Goal: Information Seeking & Learning: Learn about a topic

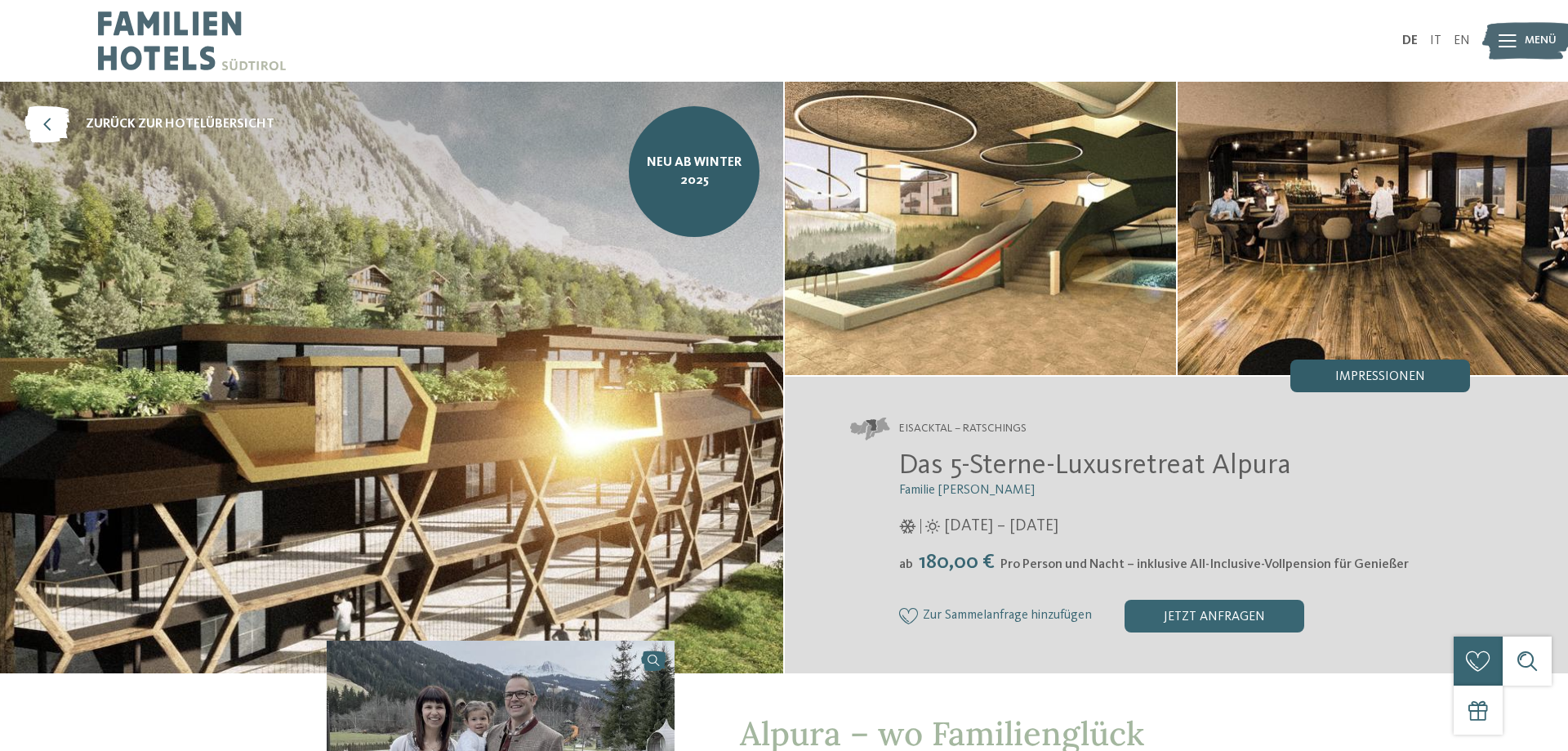
click at [1355, 369] on div "Impressionen" at bounding box center [1380, 375] width 180 height 33
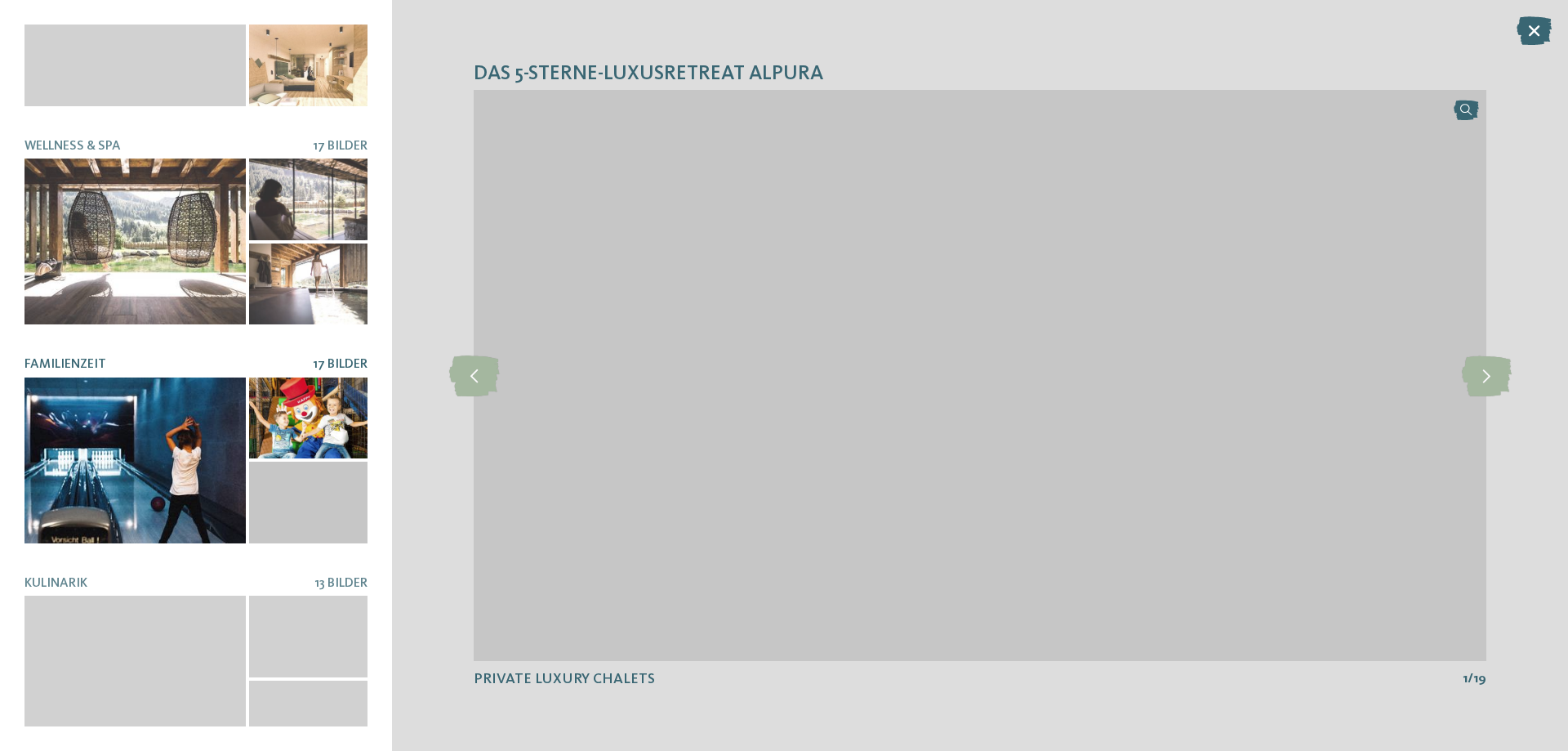
scroll to position [308, 0]
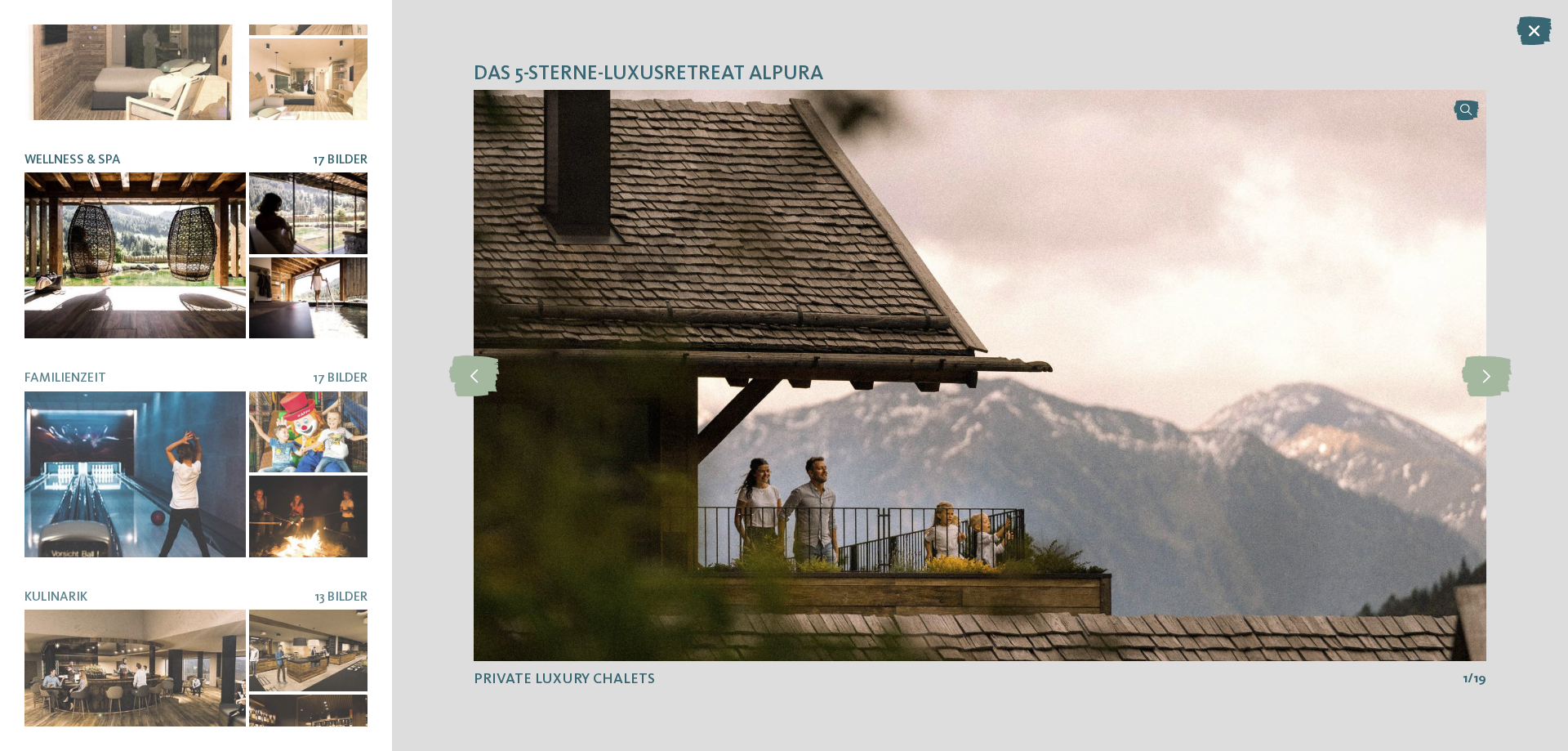
click at [143, 241] on div at bounding box center [135, 255] width 222 height 166
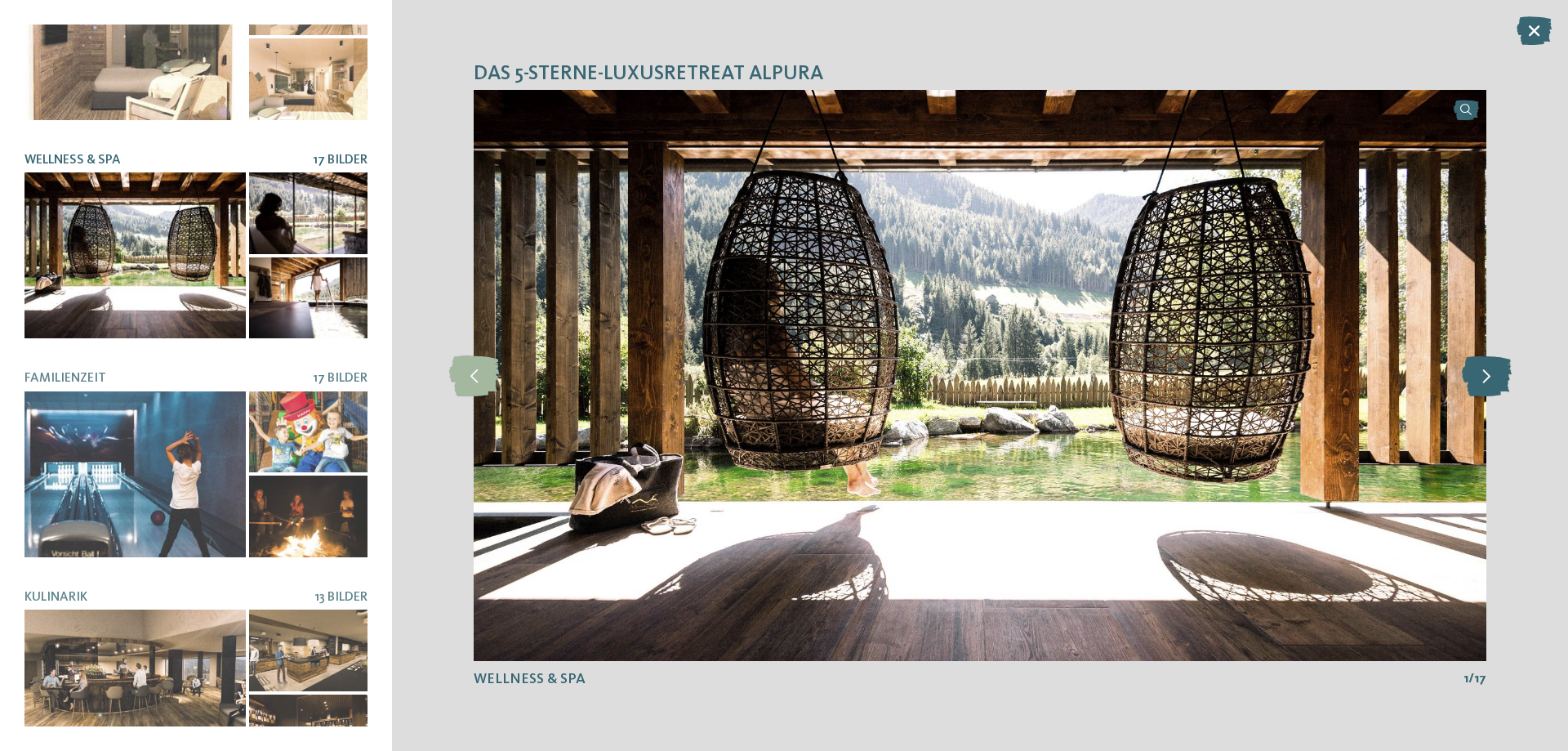
click at [1492, 364] on icon at bounding box center [1486, 375] width 50 height 41
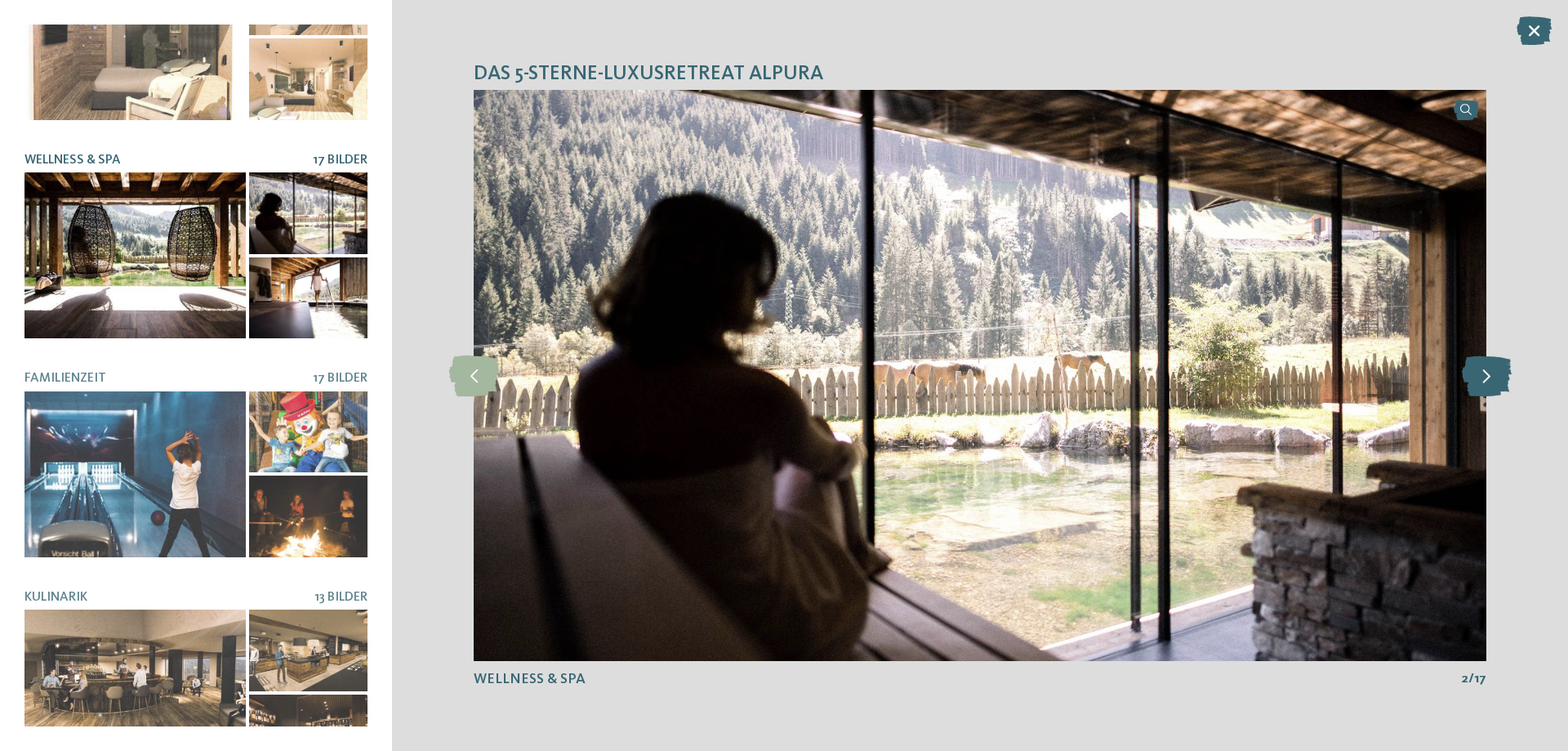
click at [1492, 364] on icon at bounding box center [1486, 375] width 50 height 41
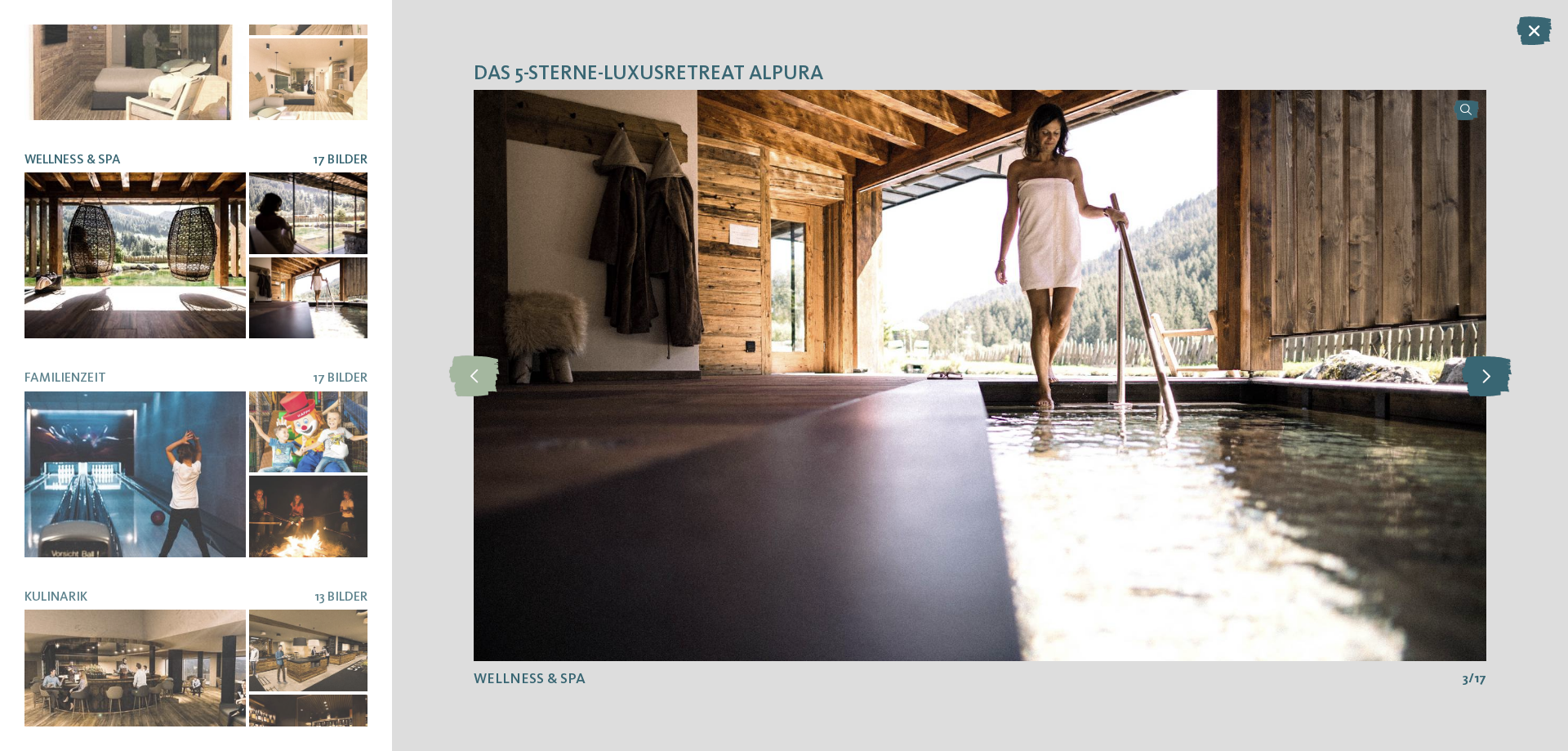
click at [1492, 364] on icon at bounding box center [1486, 375] width 50 height 41
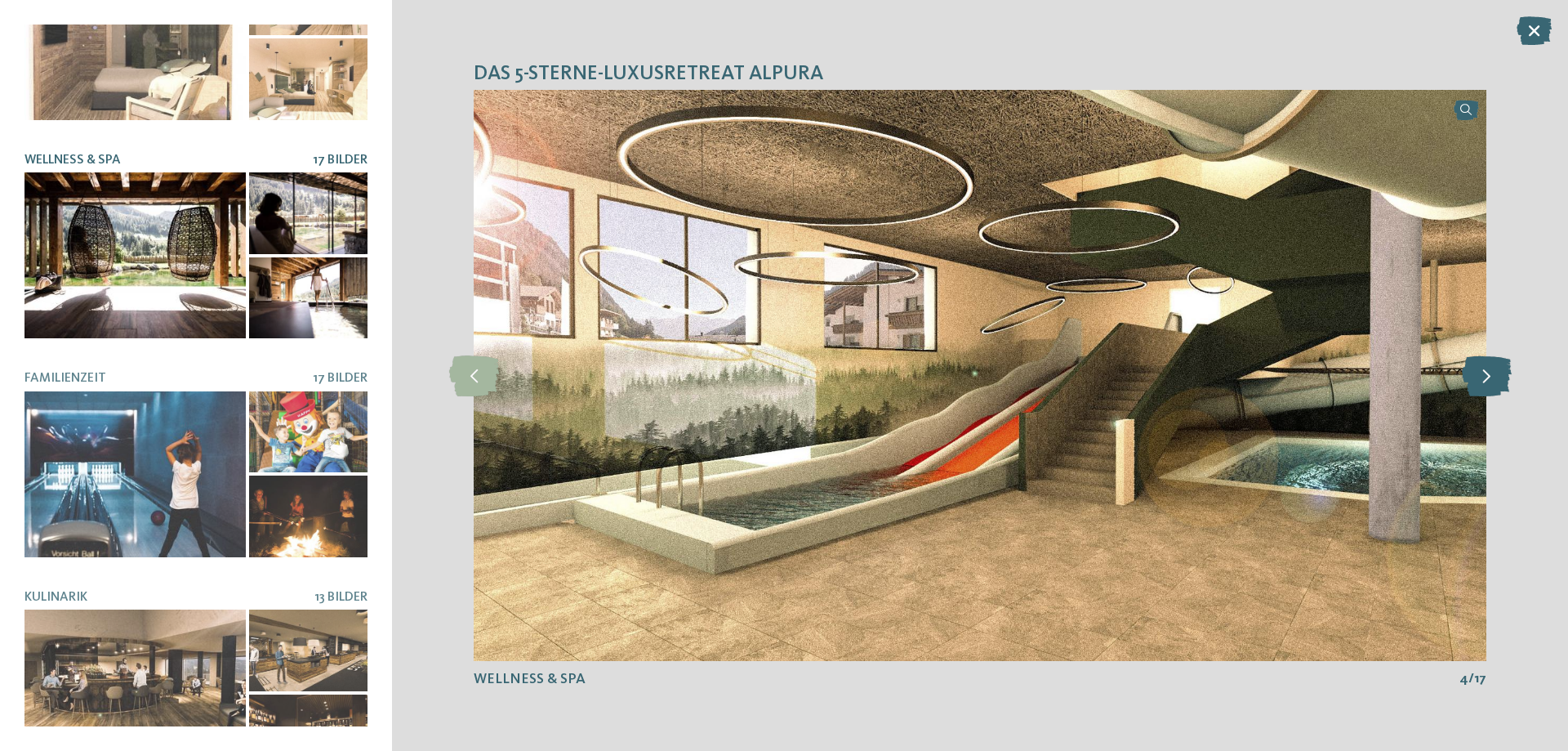
click at [1492, 364] on icon at bounding box center [1486, 375] width 50 height 41
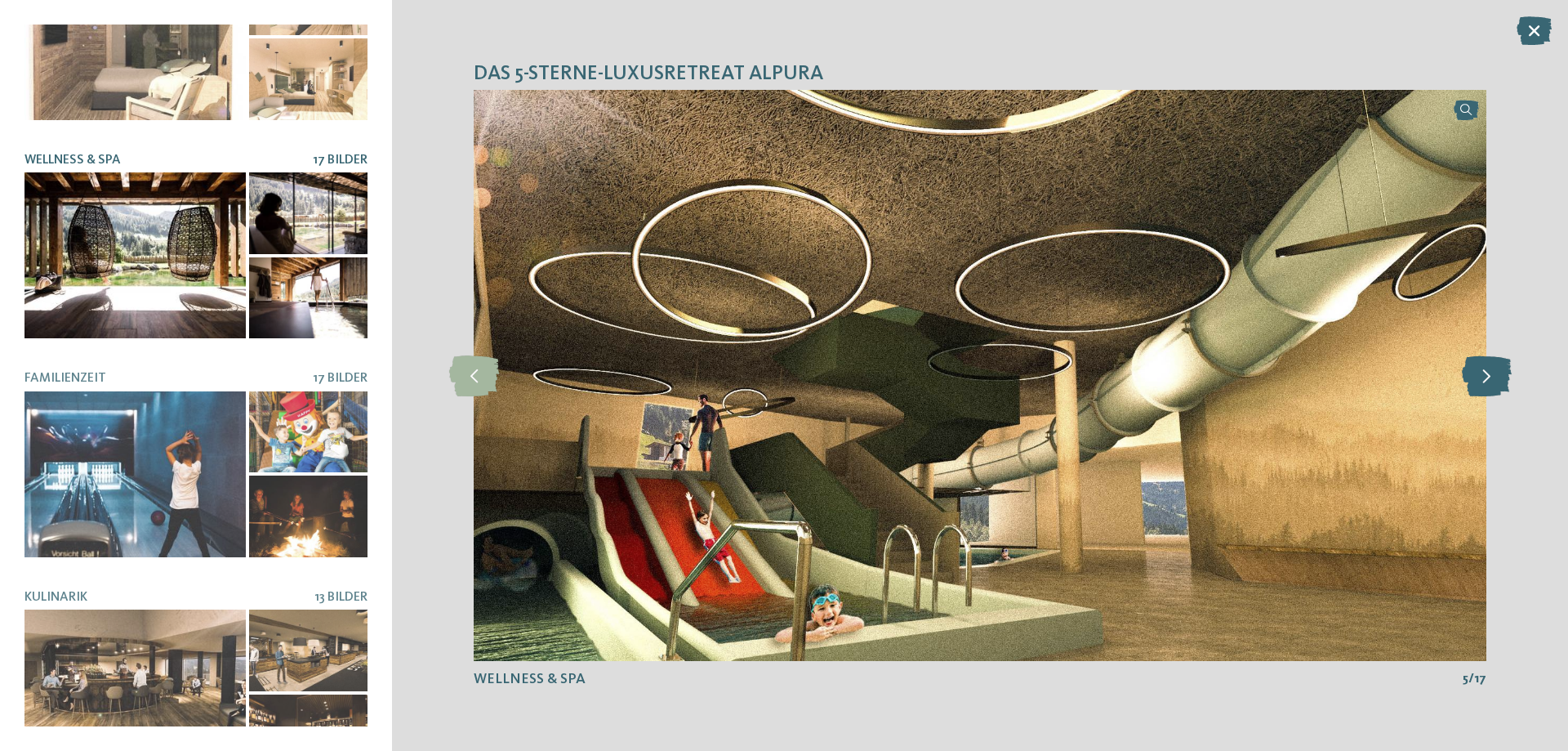
click at [1492, 364] on icon at bounding box center [1486, 375] width 50 height 41
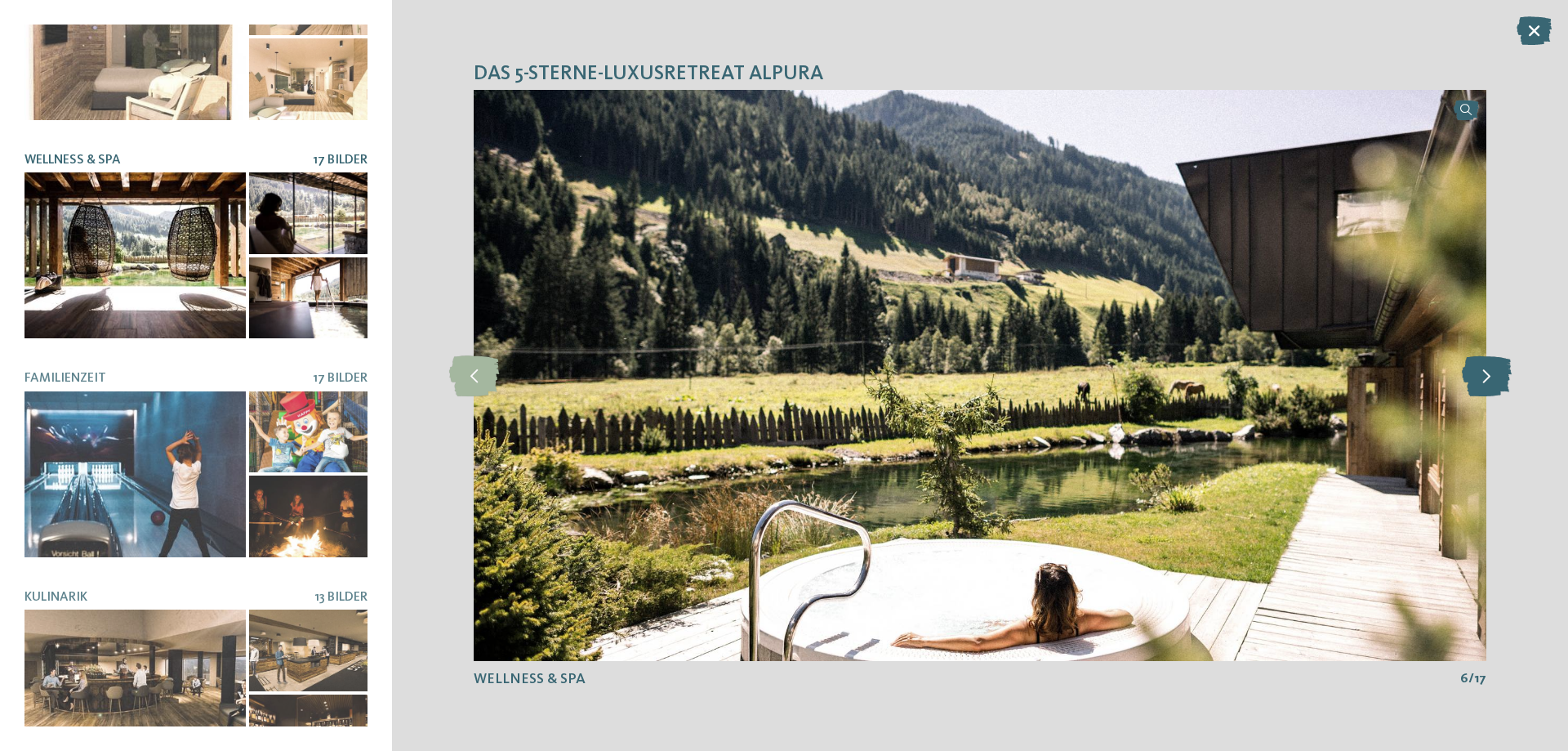
click at [1492, 364] on icon at bounding box center [1486, 375] width 50 height 41
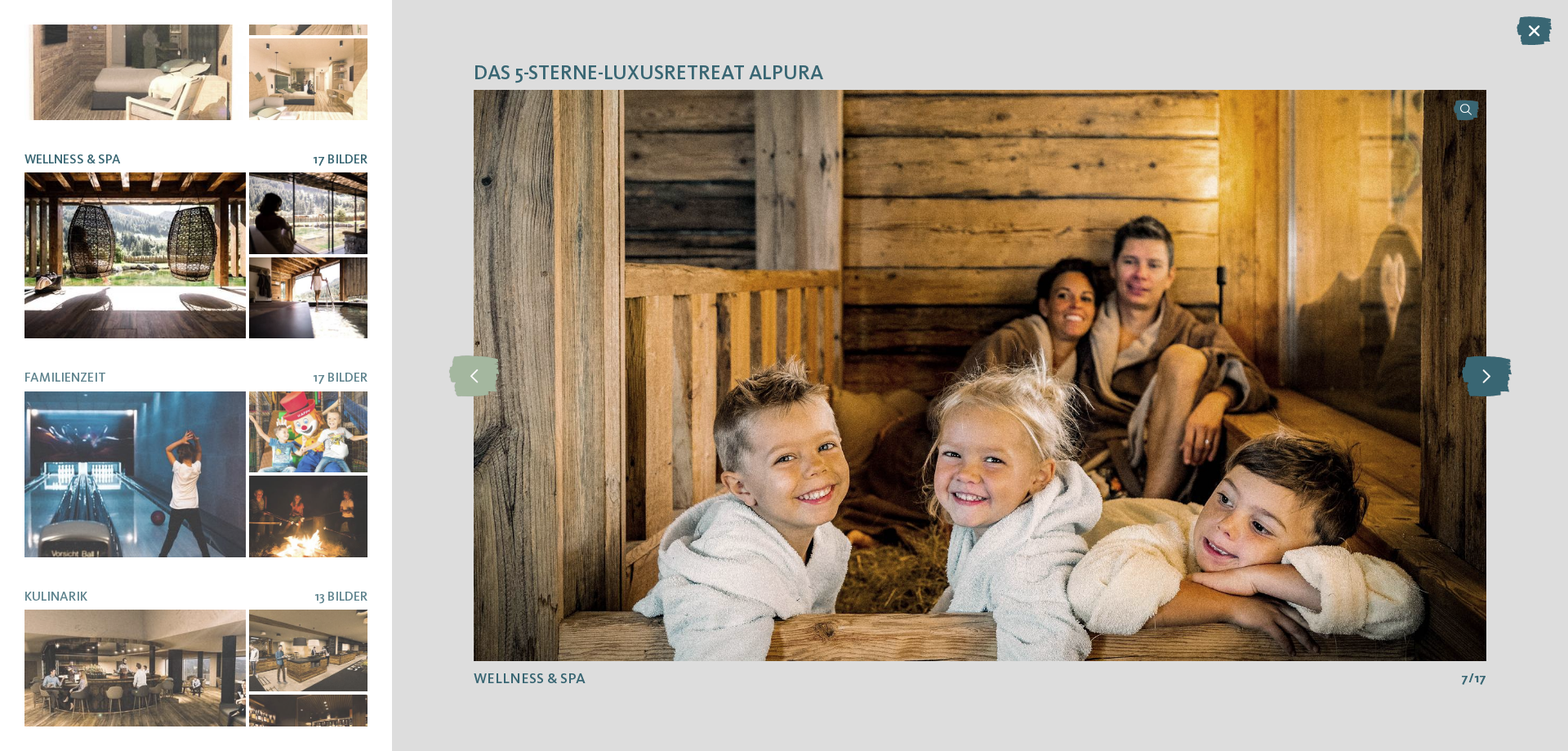
click at [1492, 364] on icon at bounding box center [1486, 375] width 50 height 41
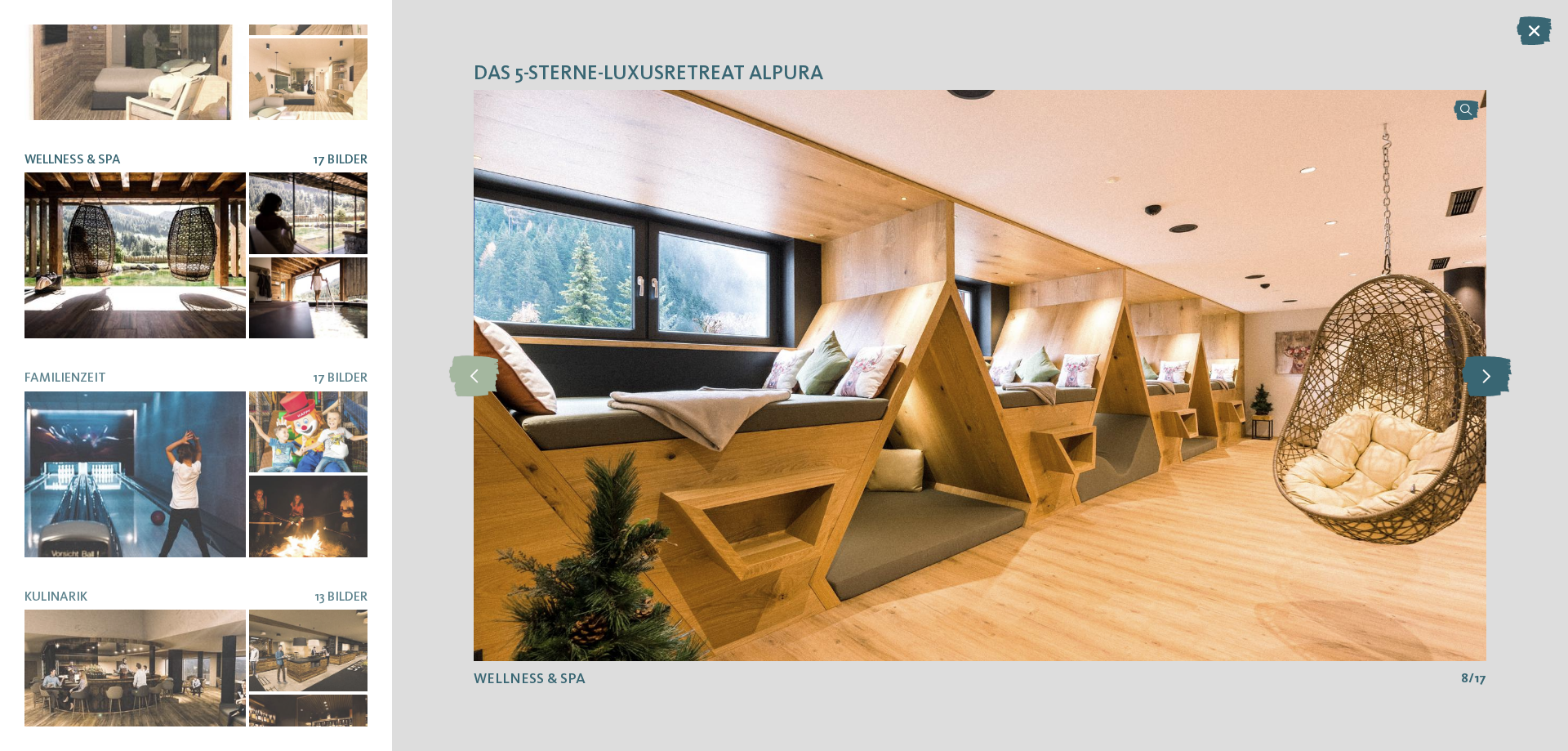
click at [1489, 366] on icon at bounding box center [1486, 375] width 50 height 41
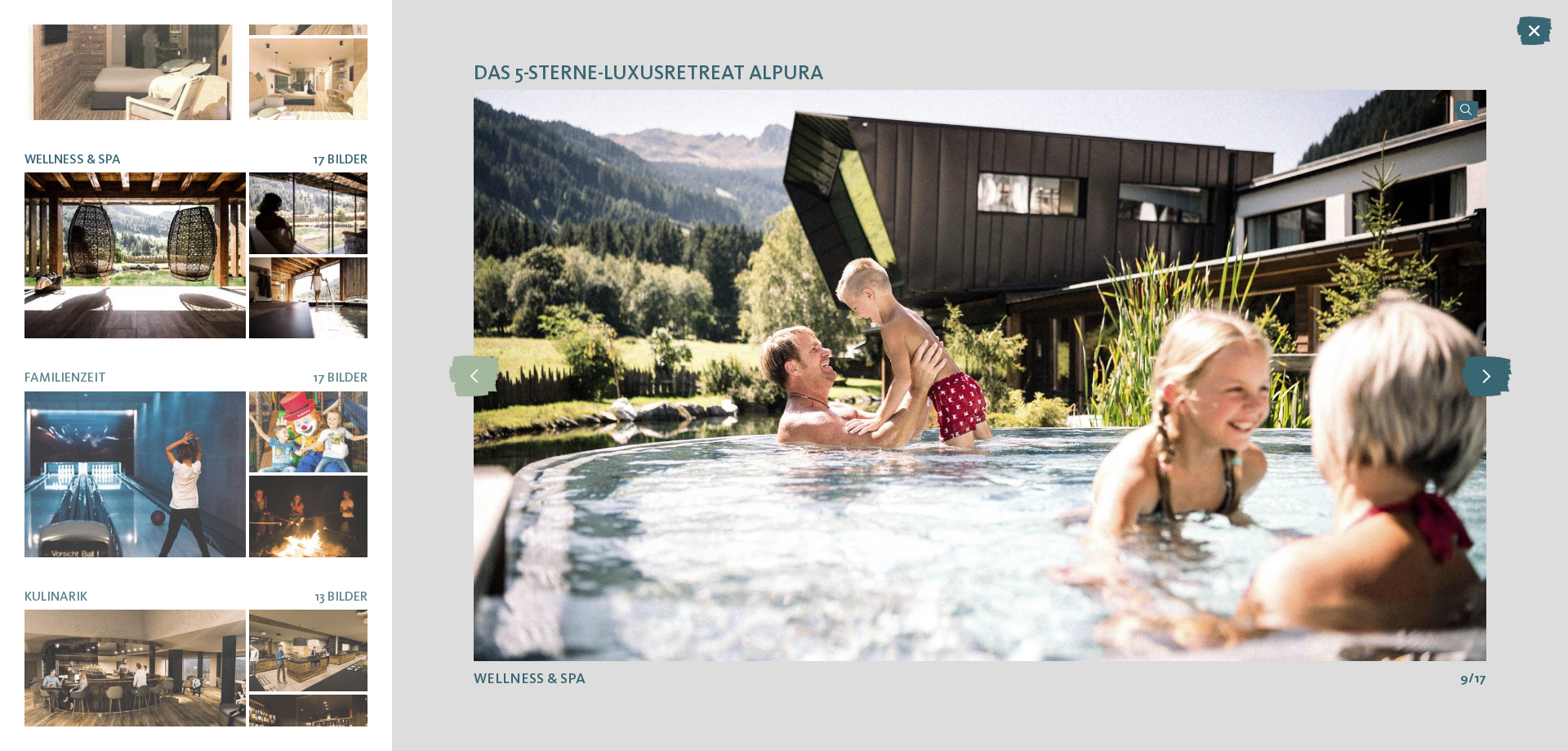
click at [1489, 366] on icon at bounding box center [1486, 375] width 50 height 41
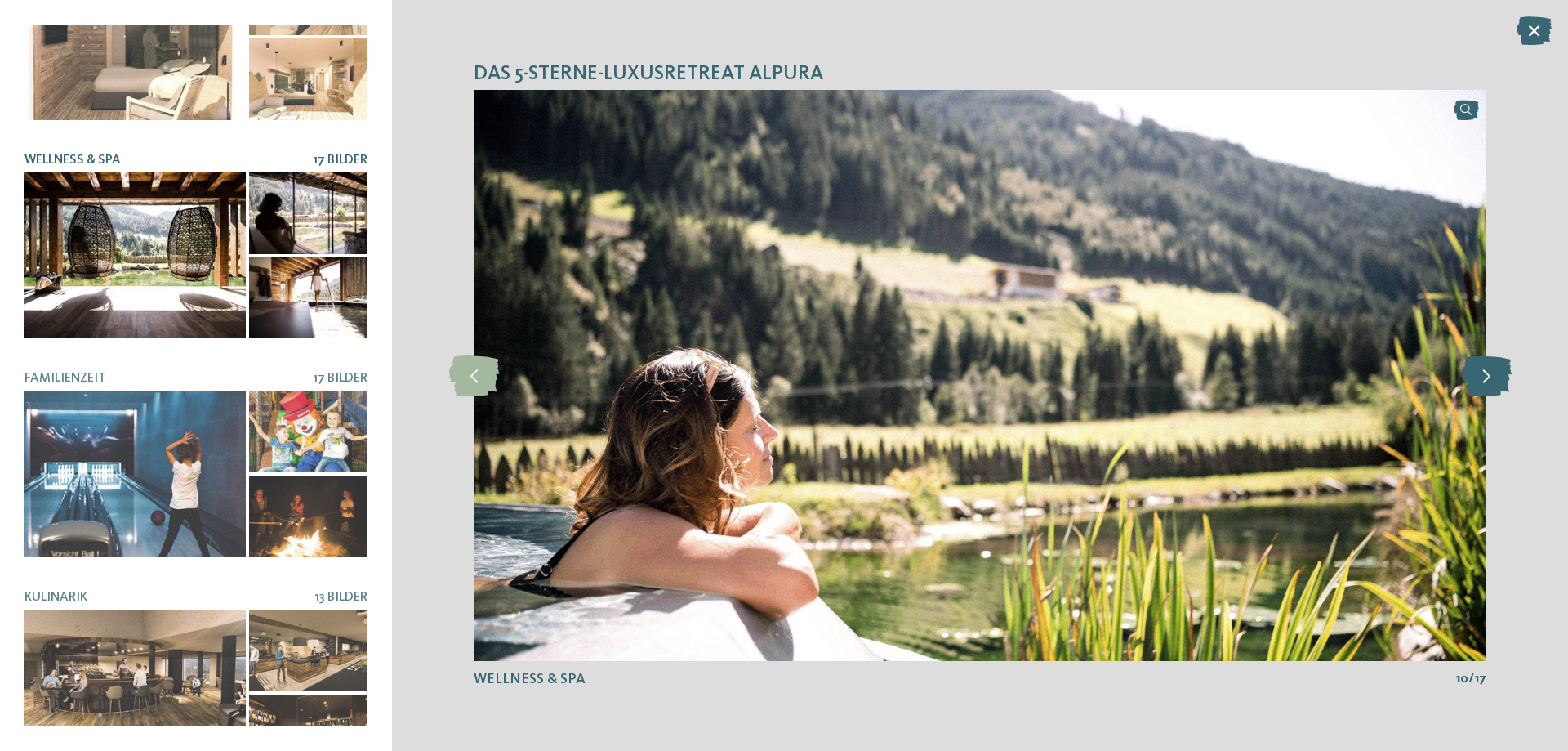
click at [1489, 366] on icon at bounding box center [1486, 375] width 50 height 41
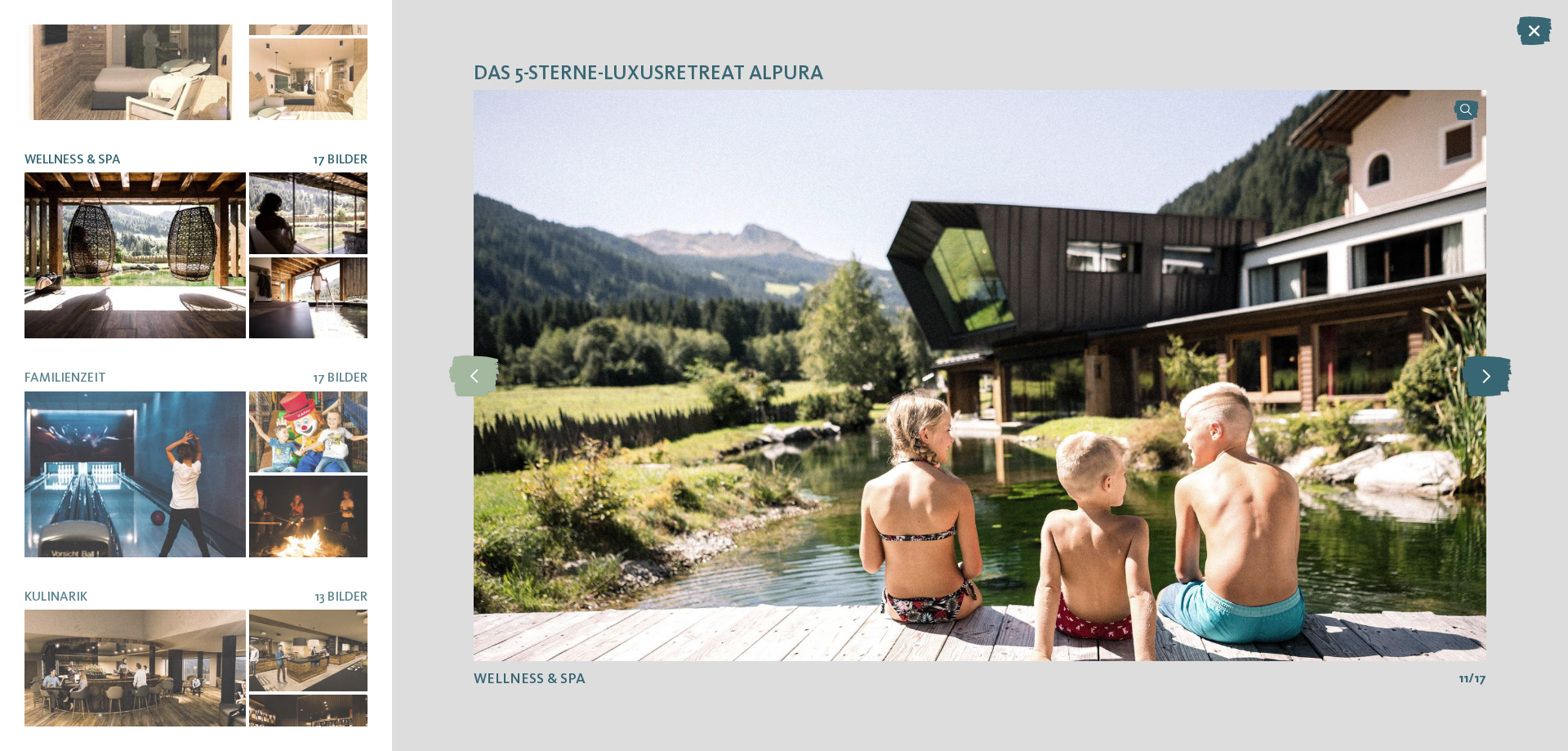
click at [1489, 366] on icon at bounding box center [1486, 375] width 50 height 41
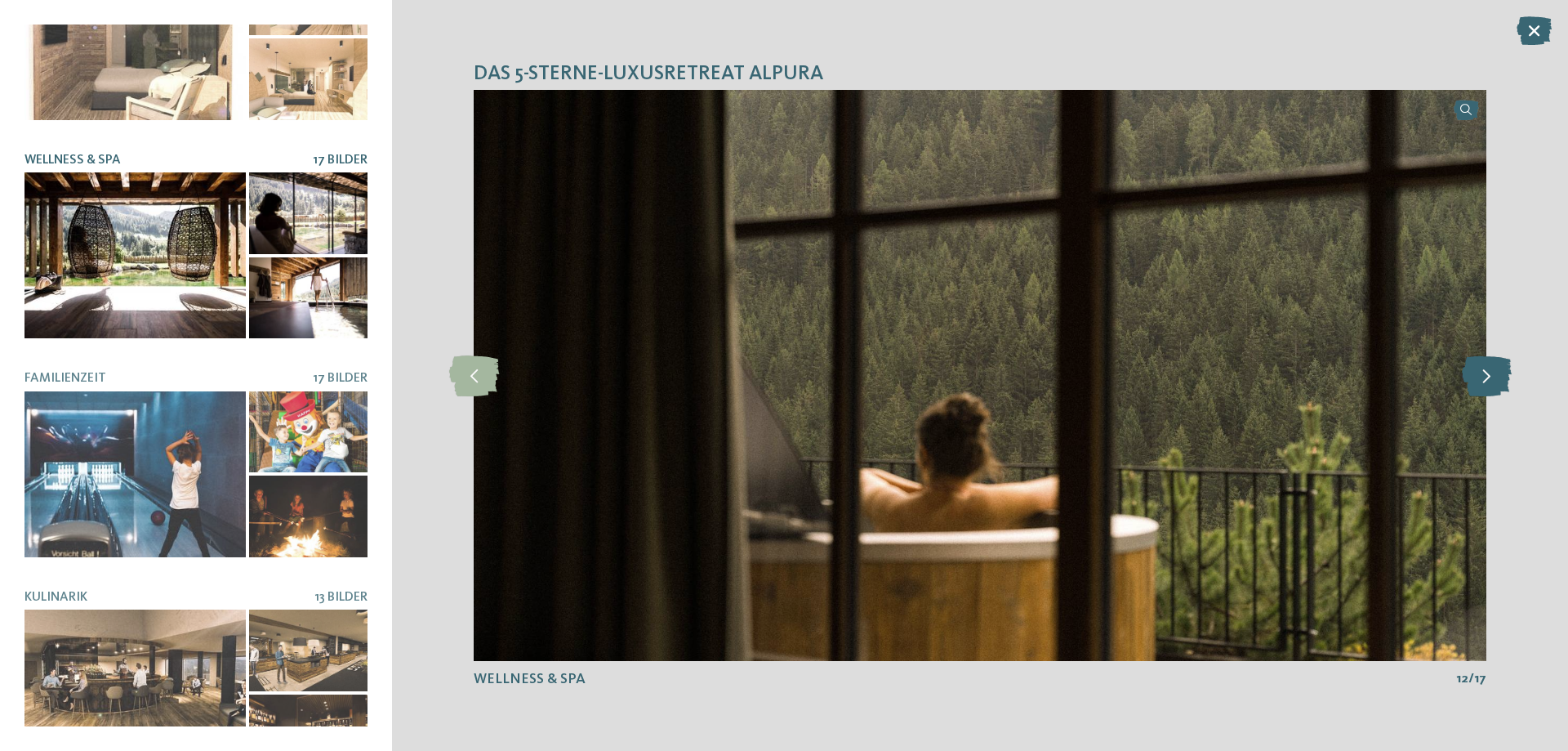
click at [1489, 366] on icon at bounding box center [1486, 375] width 50 height 41
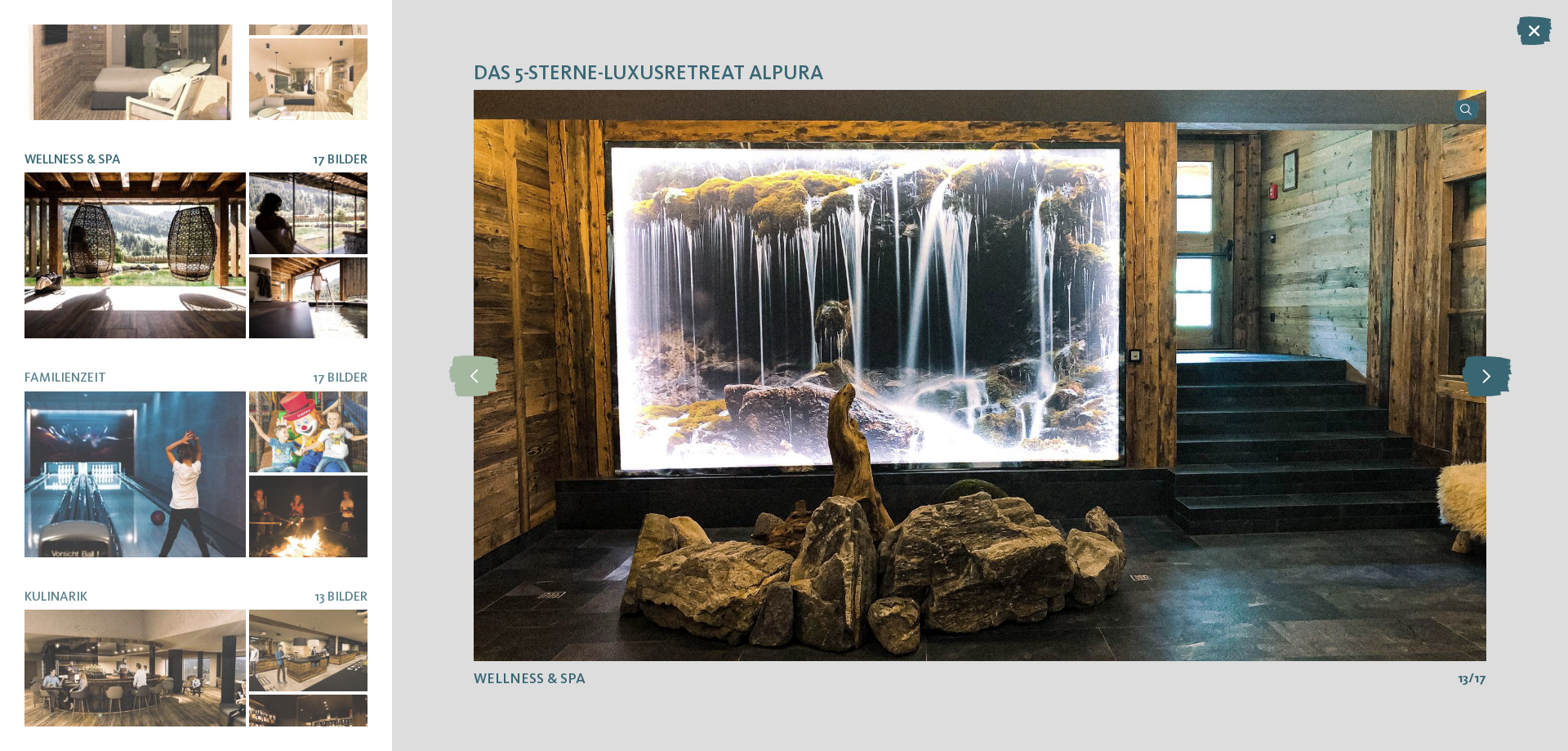
click at [1489, 366] on icon at bounding box center [1486, 375] width 50 height 41
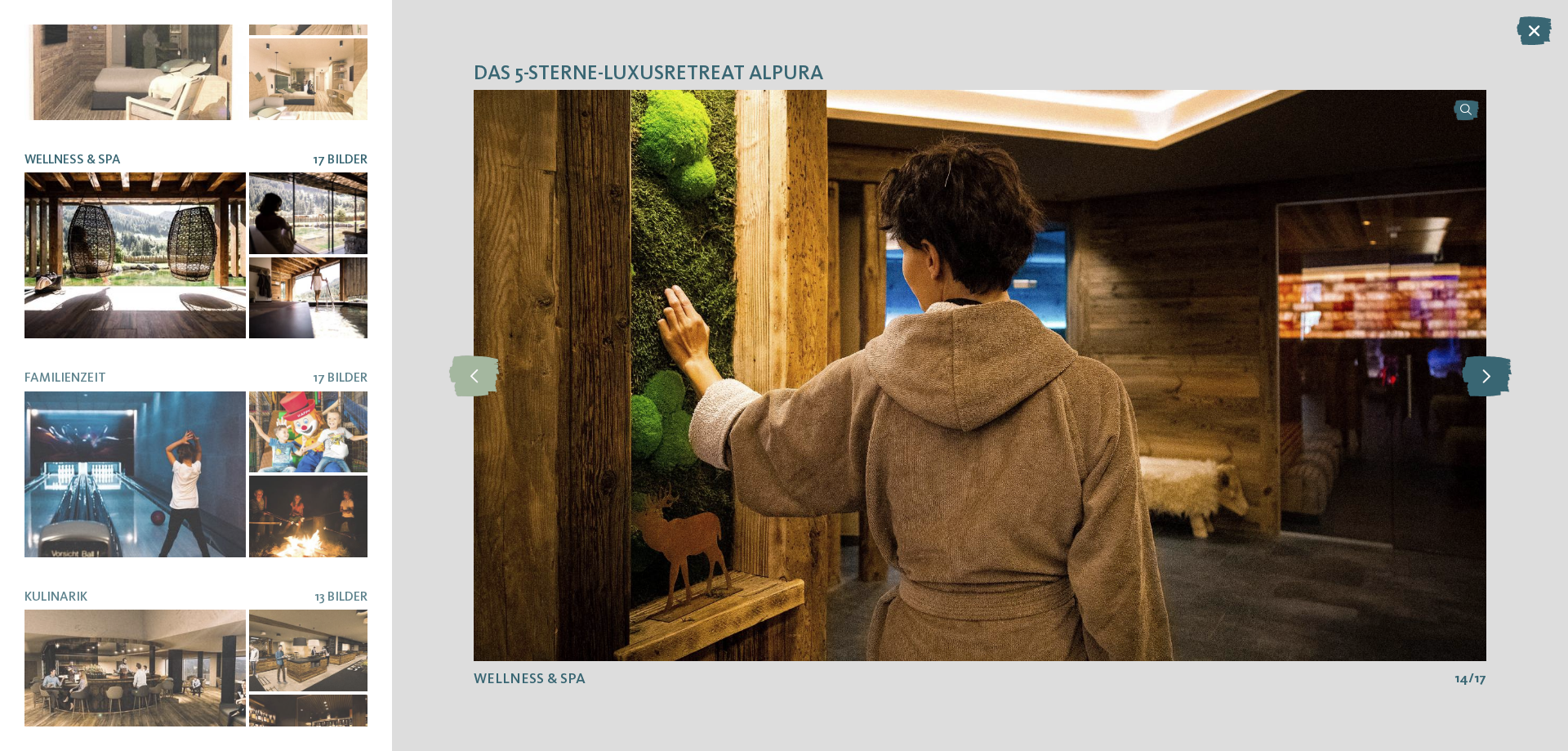
click at [1489, 366] on icon at bounding box center [1486, 375] width 50 height 41
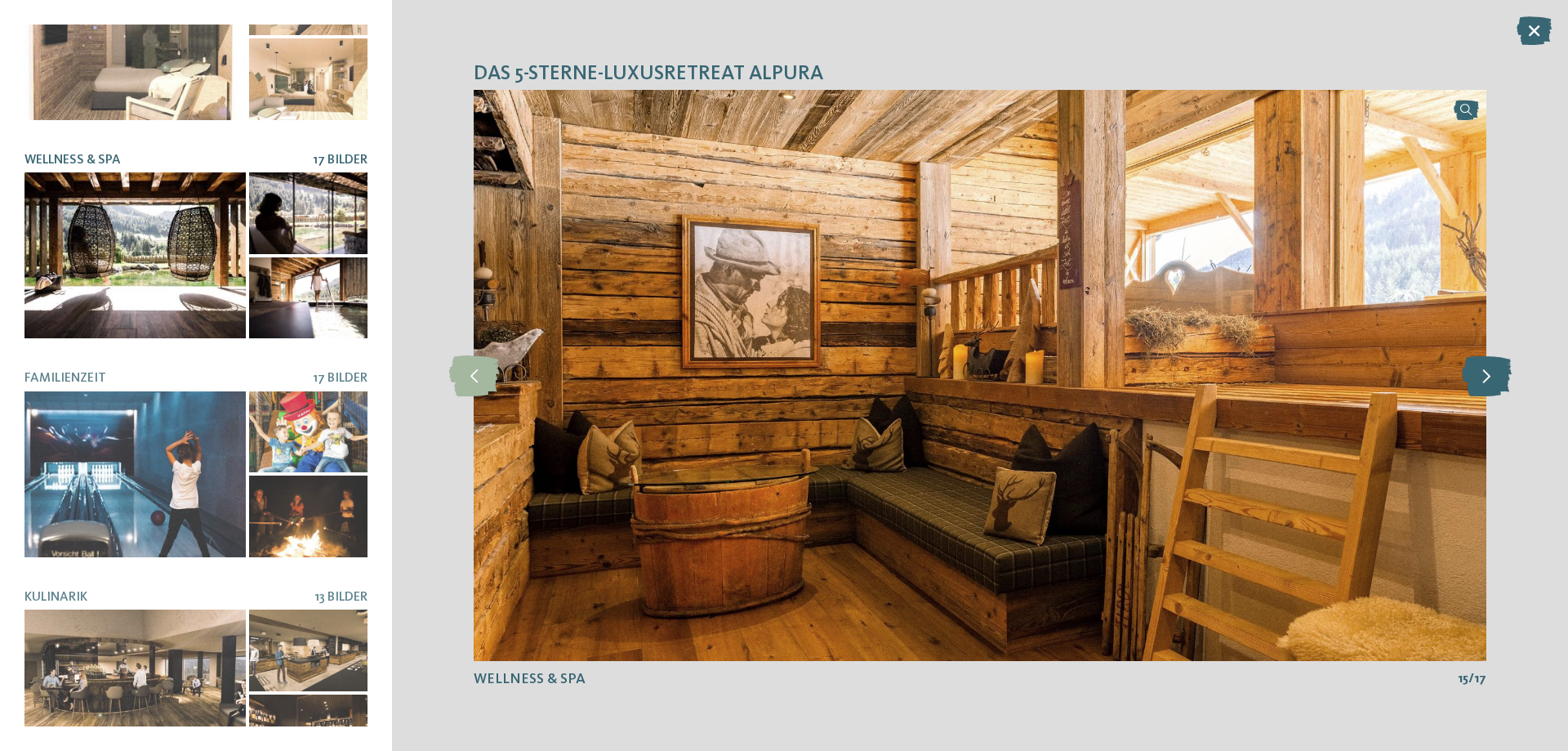
click at [1489, 366] on icon at bounding box center [1486, 375] width 50 height 41
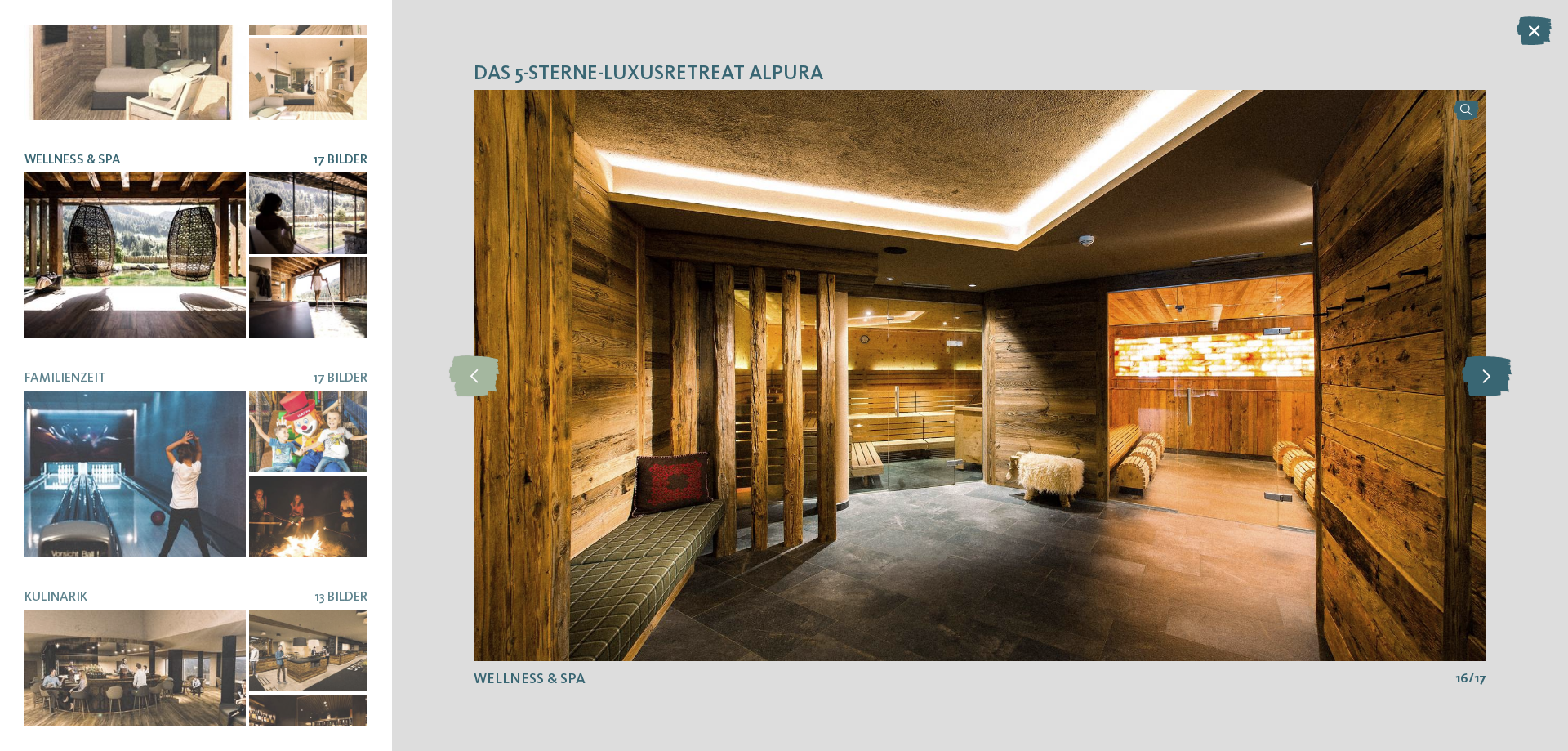
click at [1489, 366] on icon at bounding box center [1486, 375] width 50 height 41
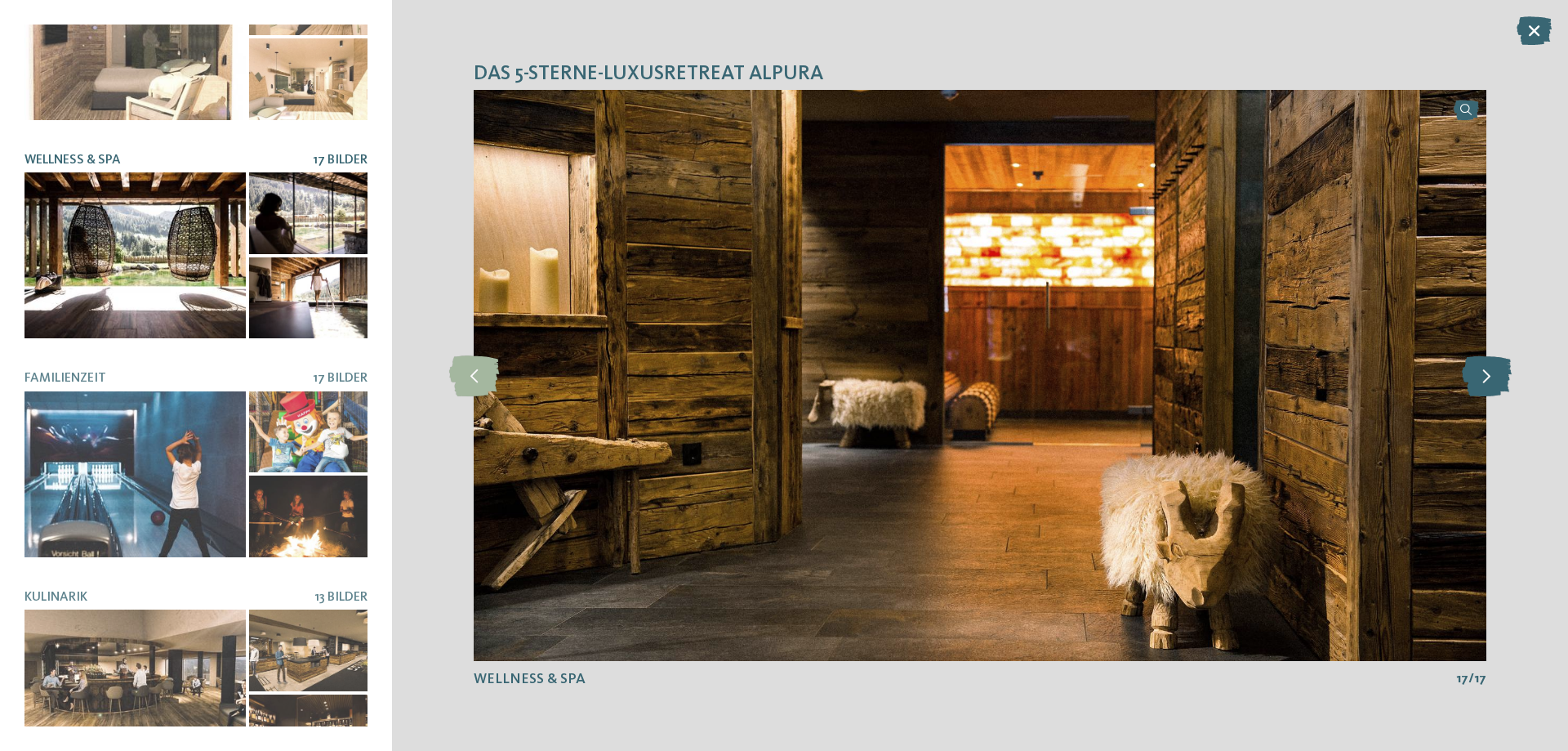
click at [1489, 366] on icon at bounding box center [1486, 375] width 50 height 41
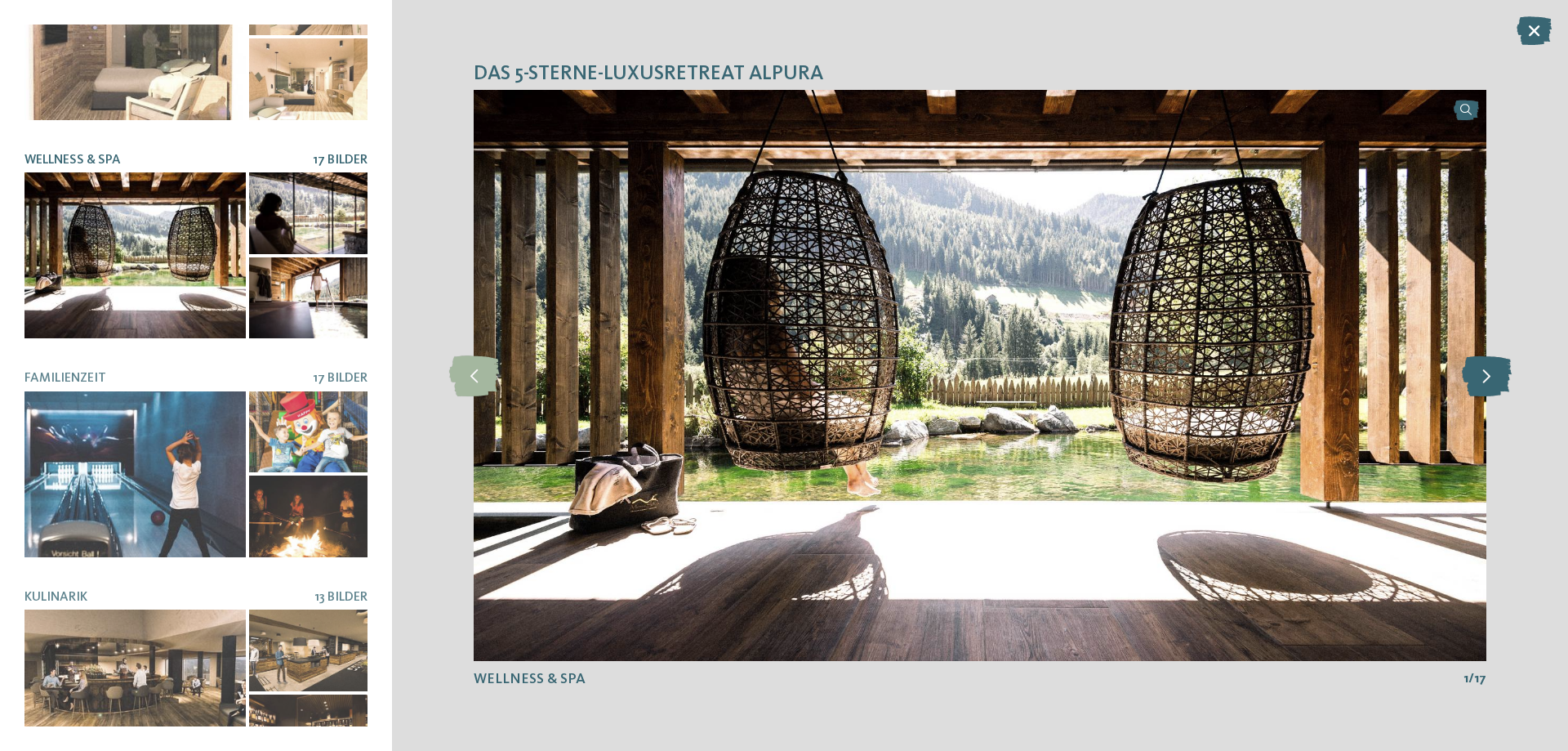
click at [1489, 366] on icon at bounding box center [1486, 375] width 50 height 41
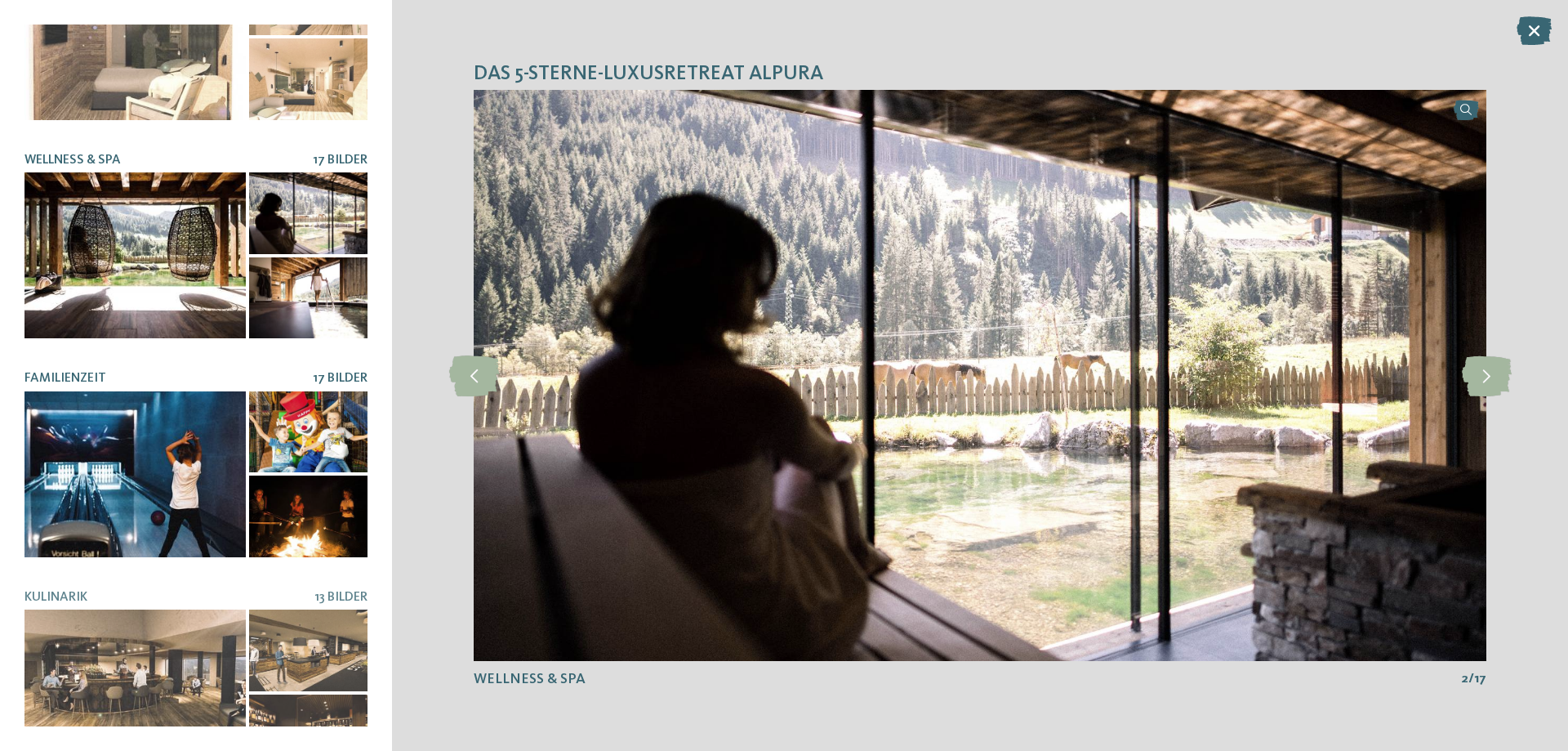
click at [191, 481] on div at bounding box center [135, 473] width 222 height 166
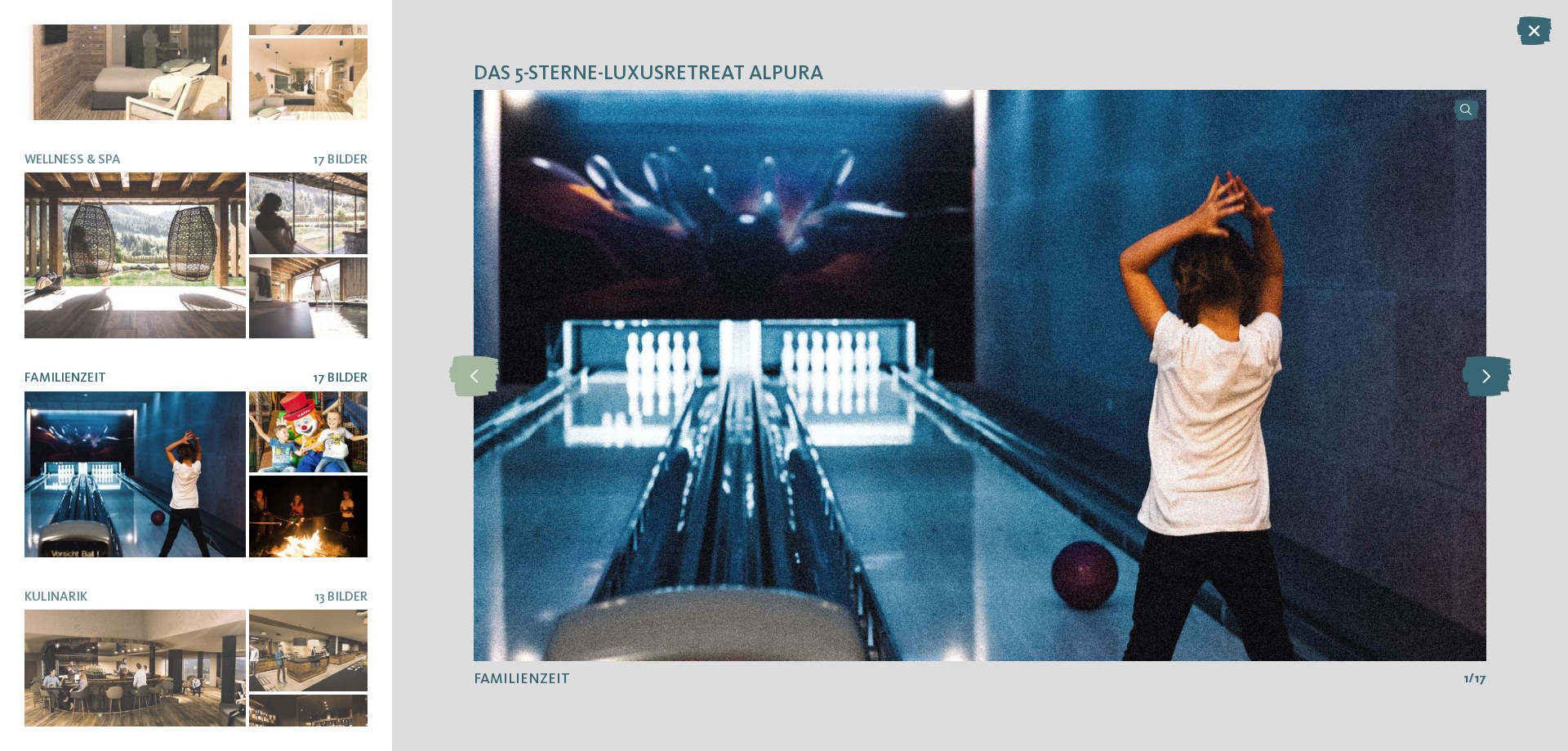
click at [1490, 373] on icon at bounding box center [1486, 375] width 50 height 41
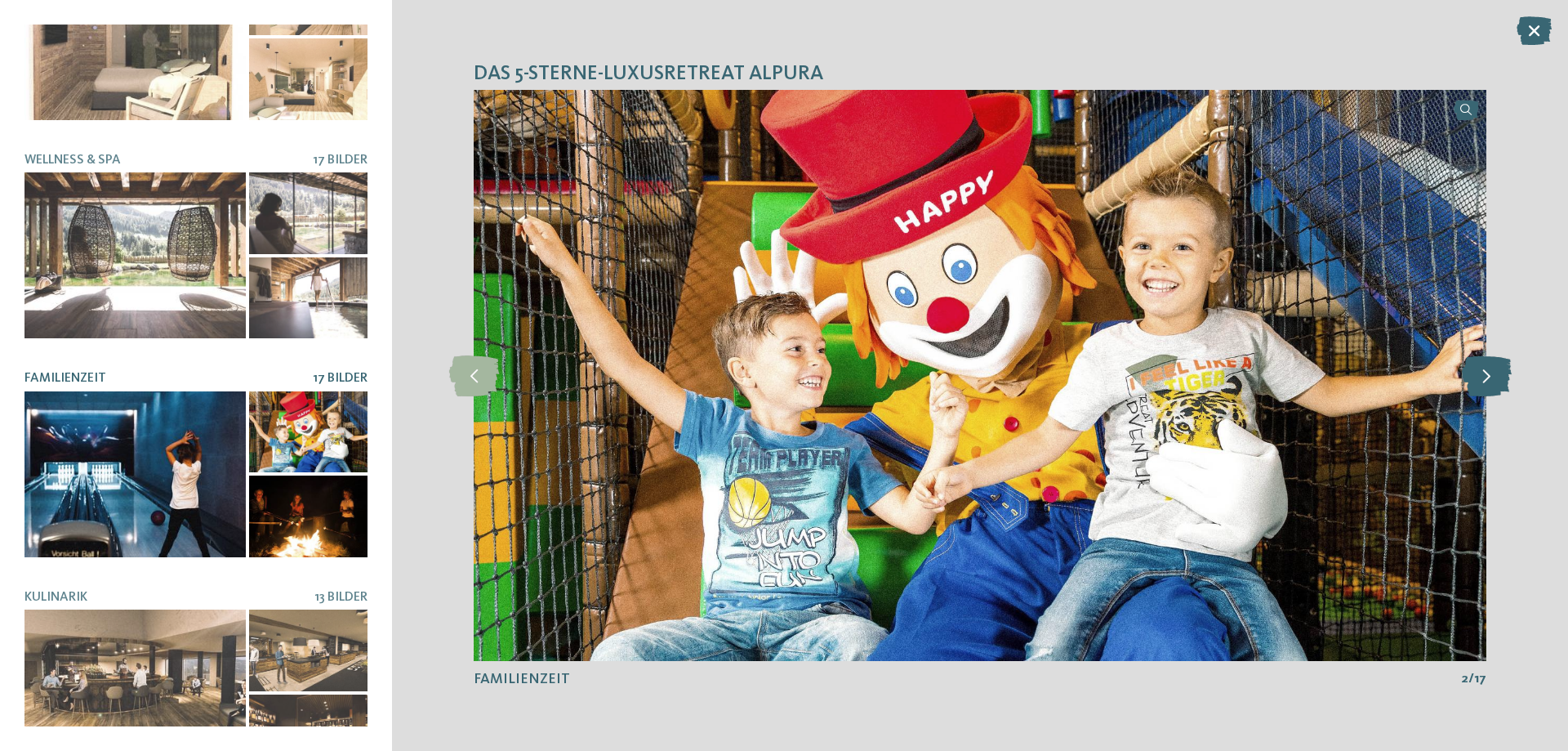
click at [1489, 373] on icon at bounding box center [1486, 375] width 50 height 41
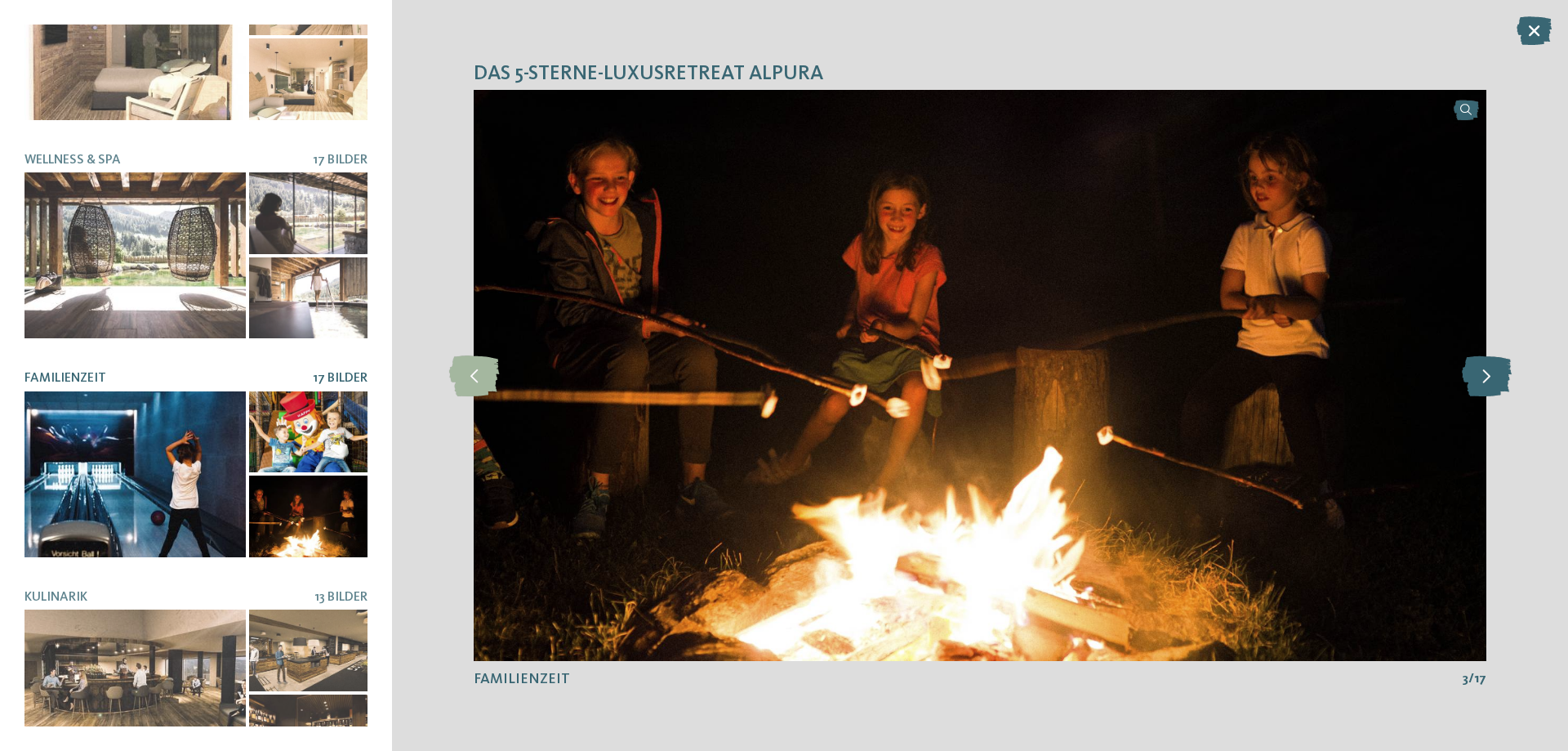
click at [1488, 373] on icon at bounding box center [1486, 375] width 50 height 41
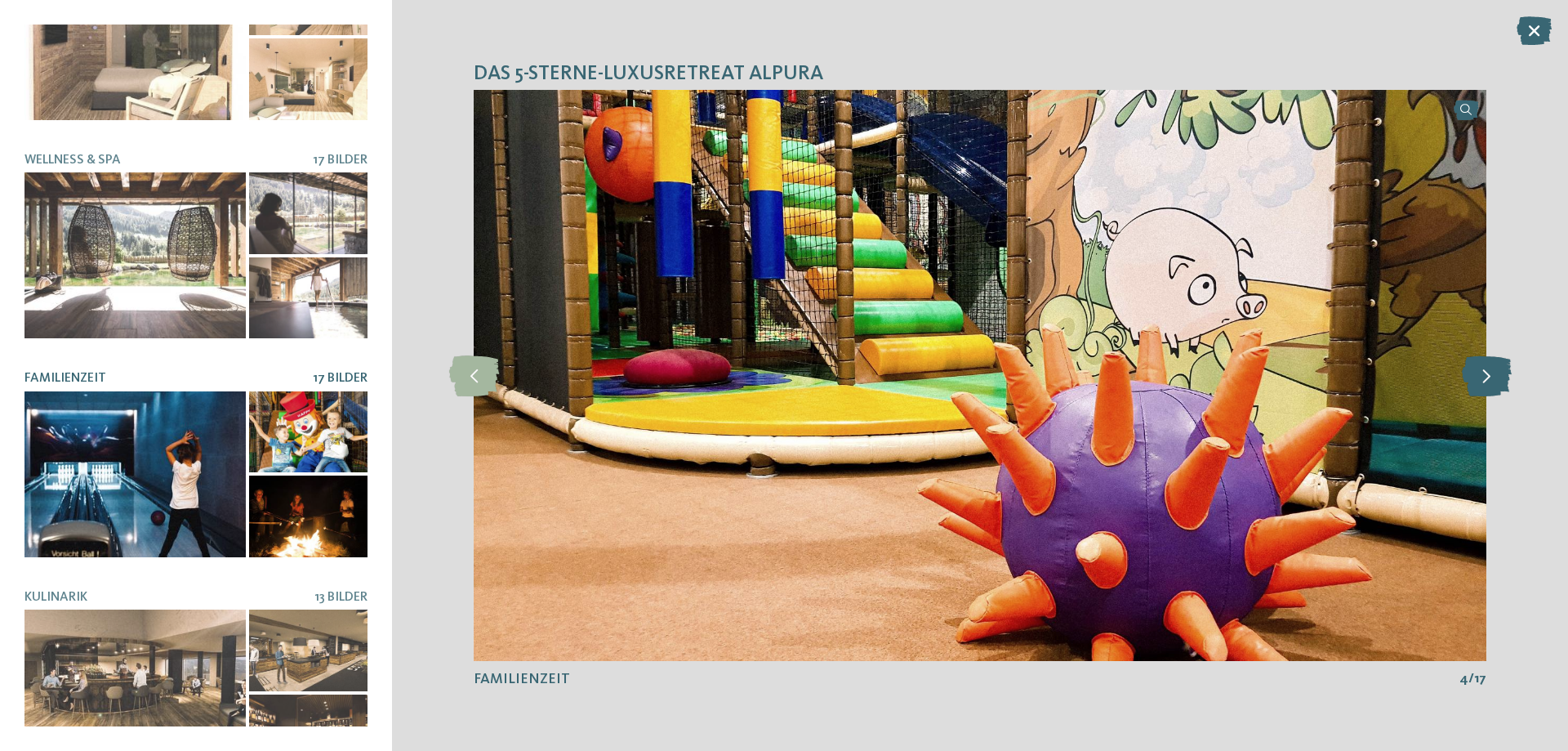
click at [1488, 373] on icon at bounding box center [1486, 375] width 50 height 41
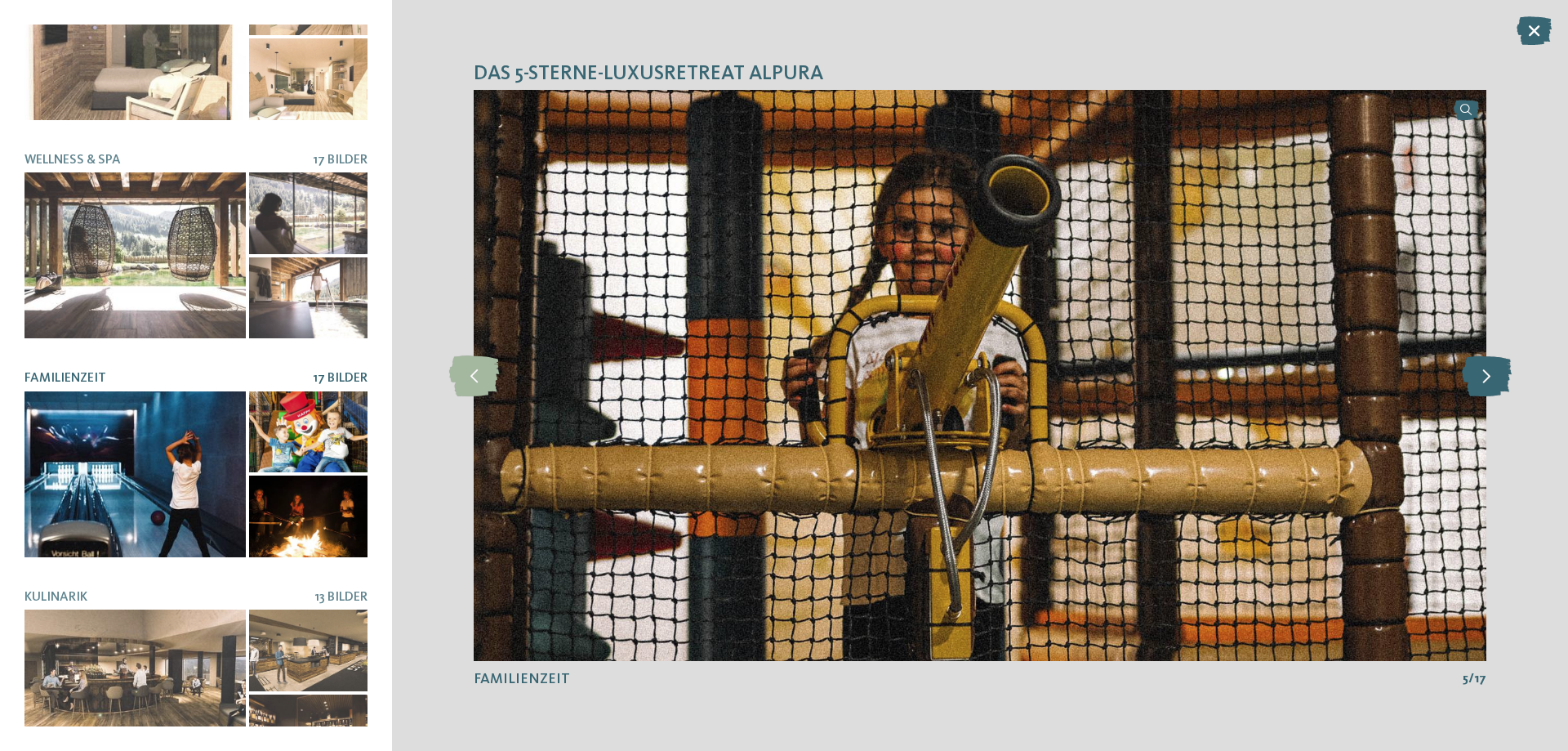
click at [1488, 373] on icon at bounding box center [1486, 375] width 50 height 41
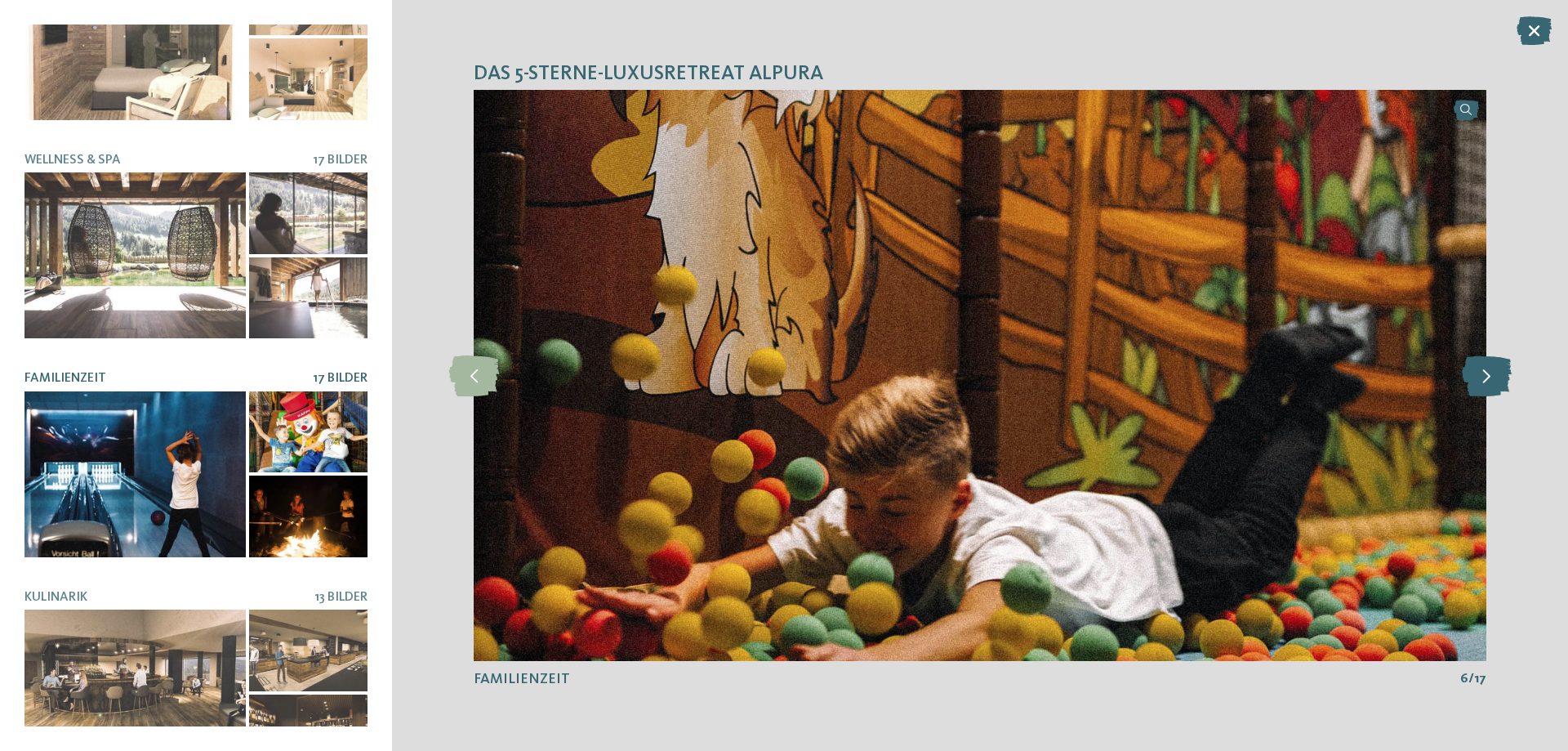
click at [1488, 373] on icon at bounding box center [1486, 375] width 50 height 41
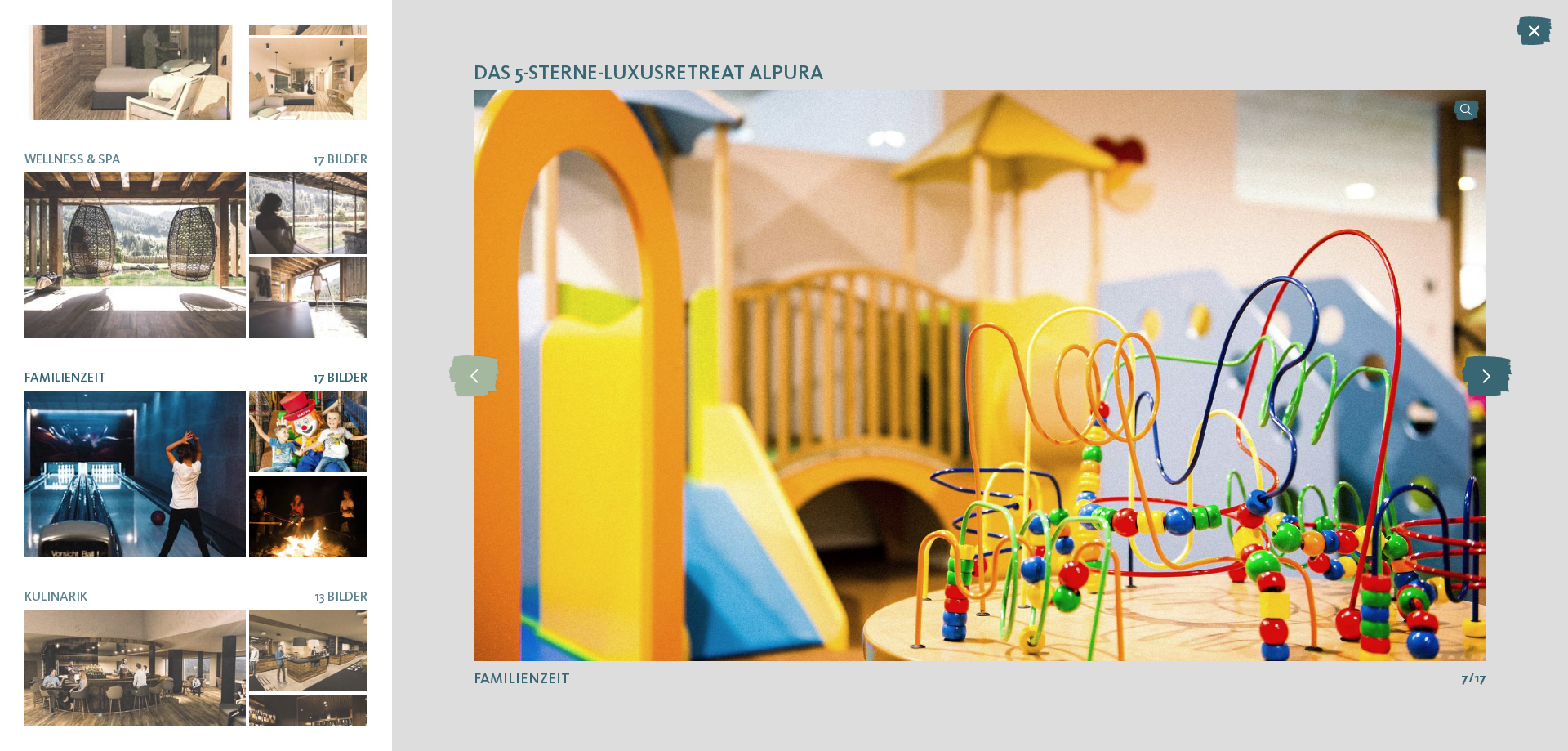
click at [1488, 373] on icon at bounding box center [1486, 375] width 50 height 41
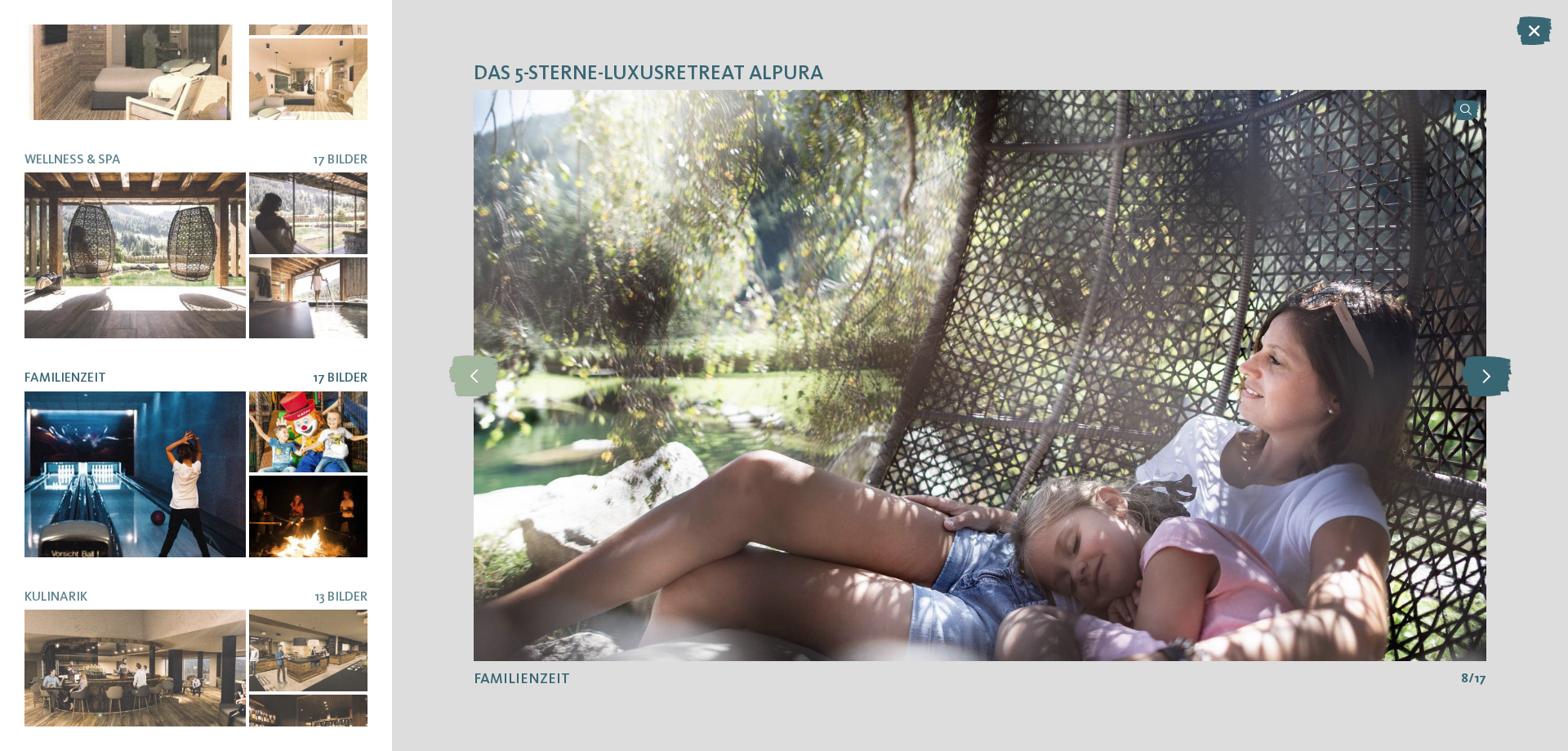
click at [1488, 373] on icon at bounding box center [1486, 375] width 50 height 41
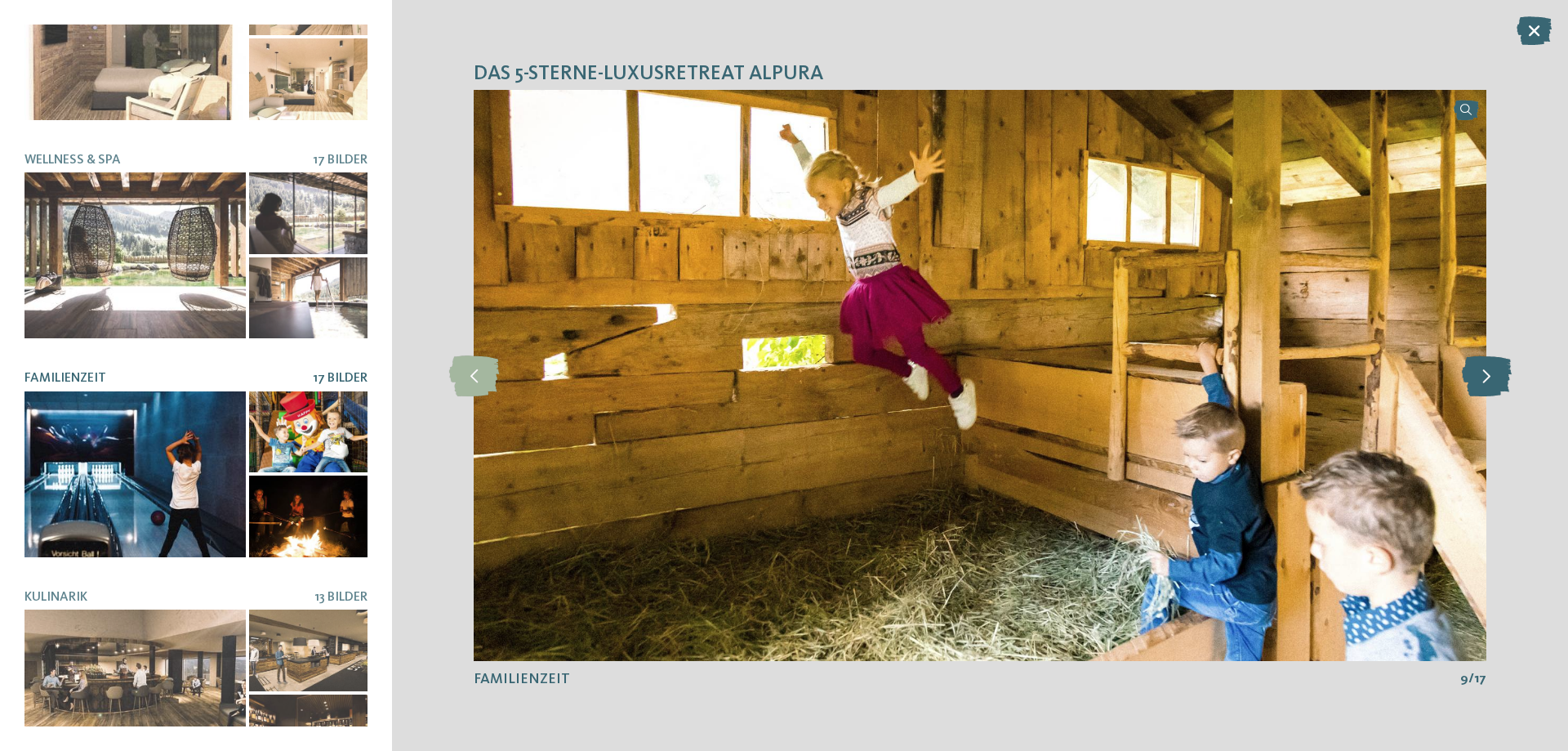
click at [1488, 373] on icon at bounding box center [1486, 375] width 50 height 41
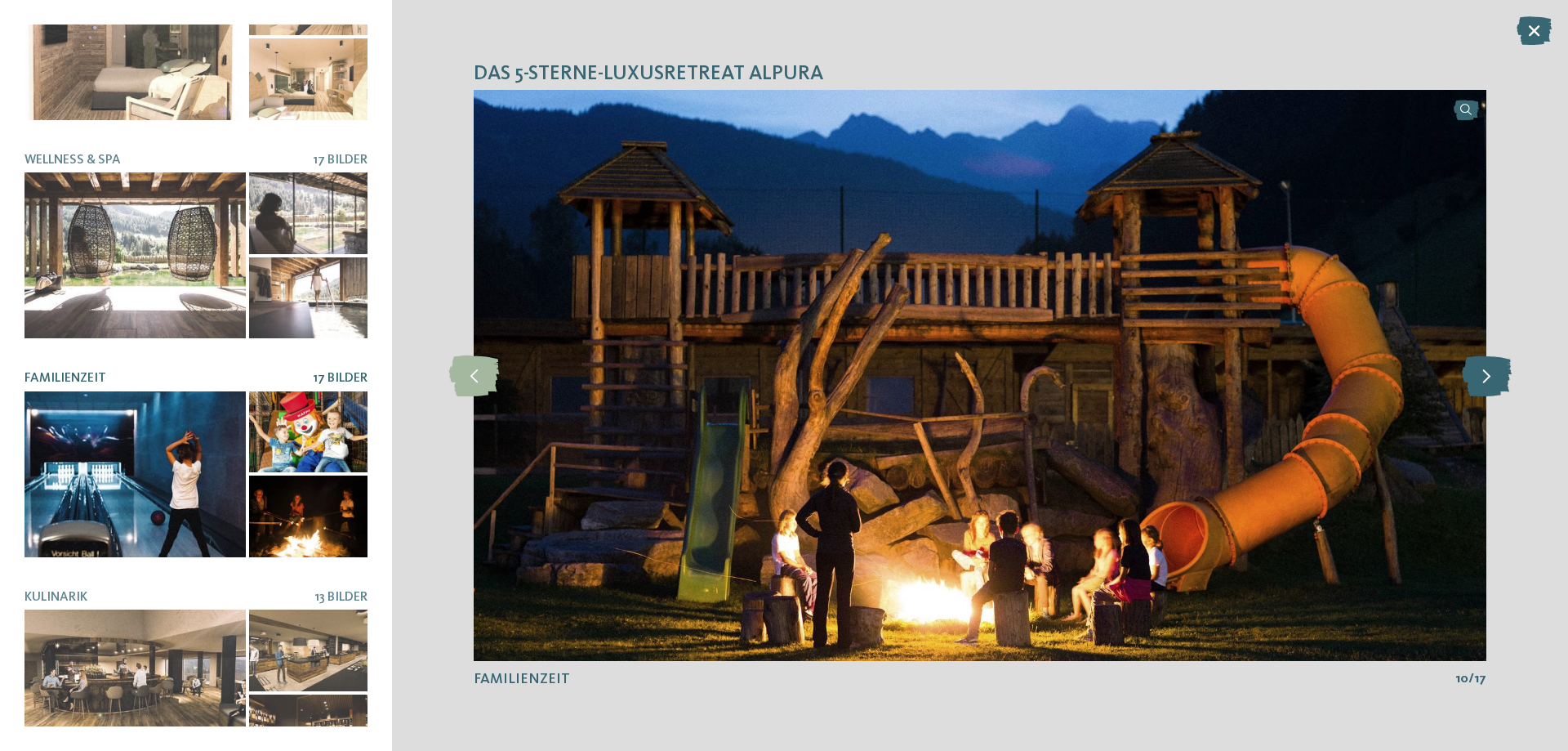
click at [1488, 373] on icon at bounding box center [1486, 375] width 50 height 41
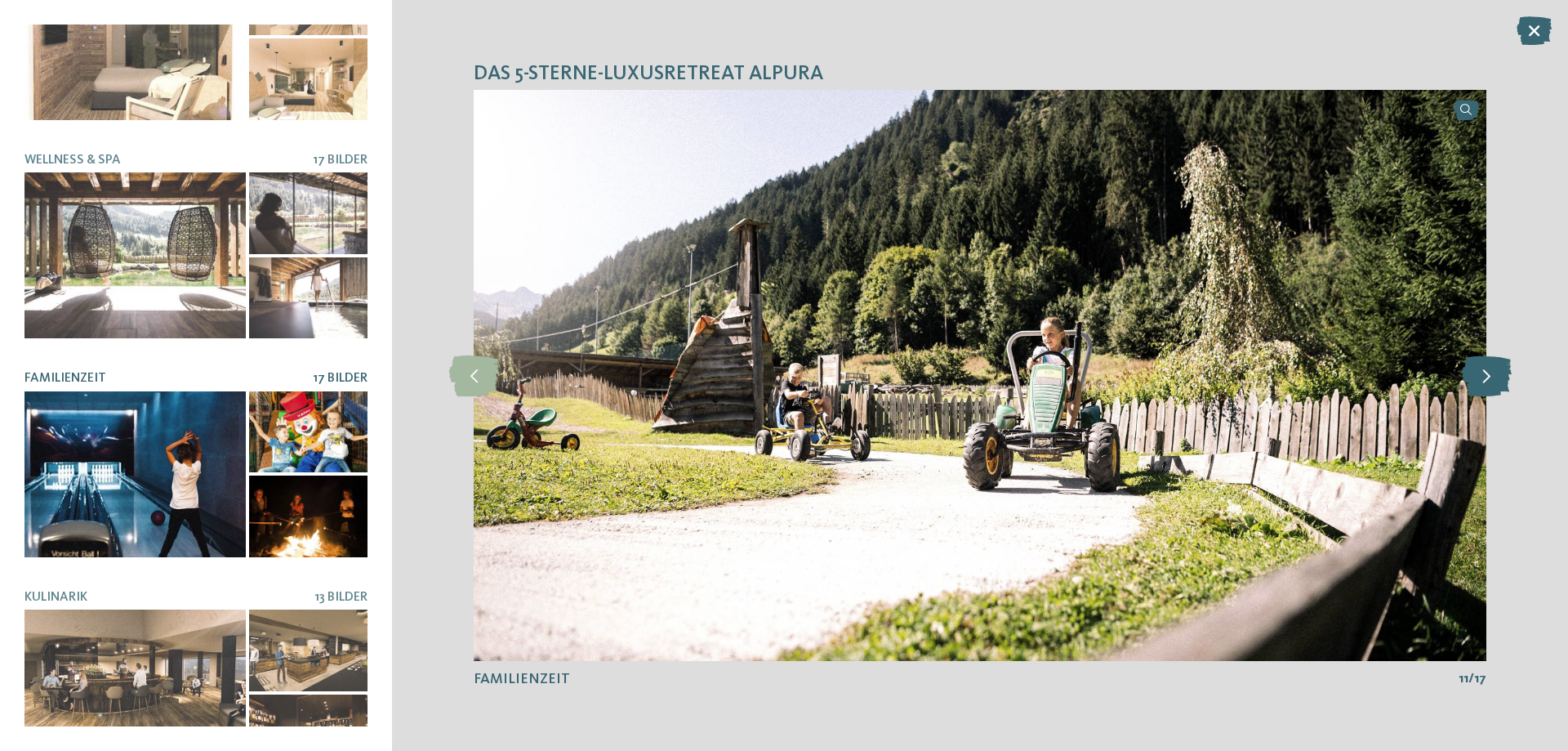
click at [1488, 373] on icon at bounding box center [1486, 375] width 50 height 41
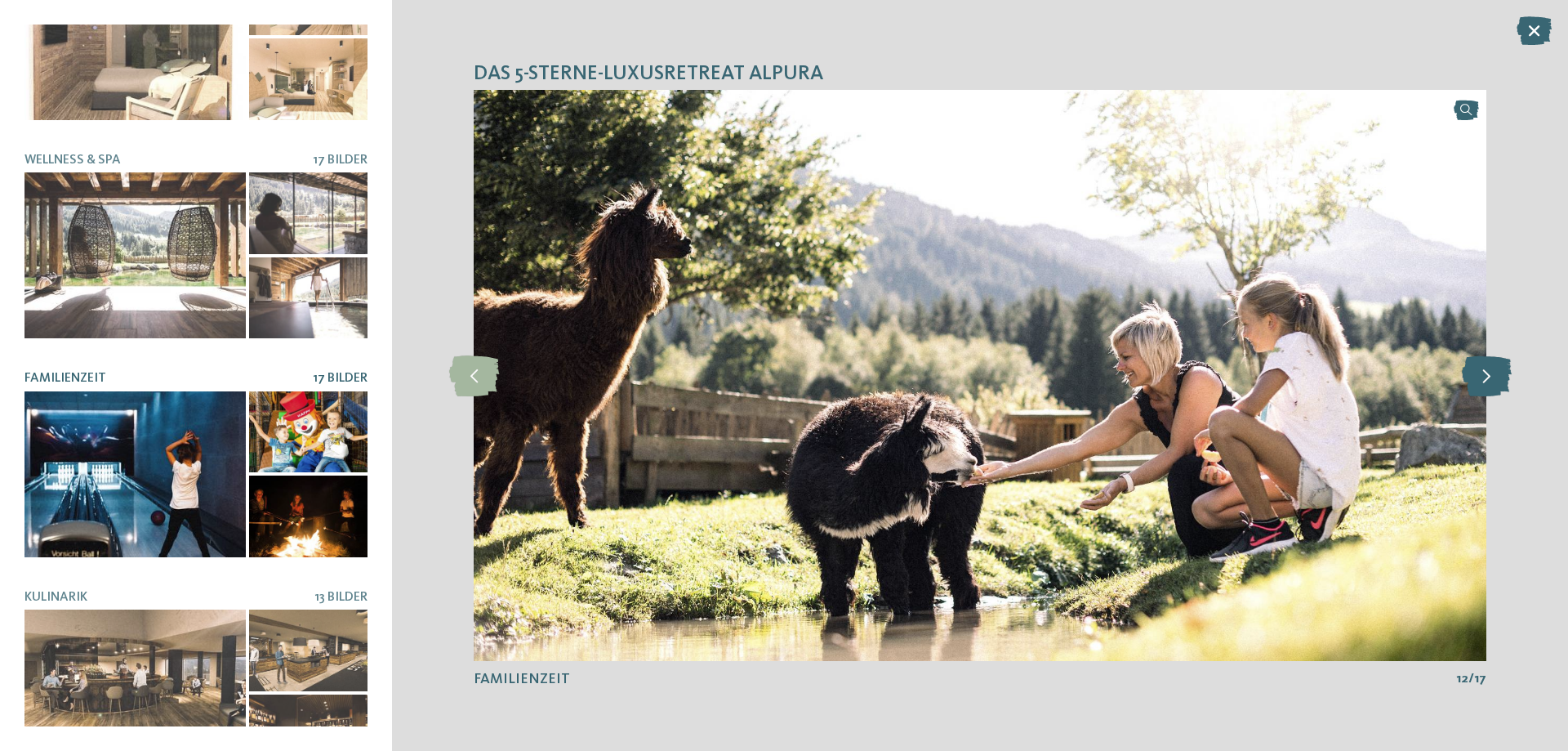
click at [1488, 373] on icon at bounding box center [1486, 375] width 50 height 41
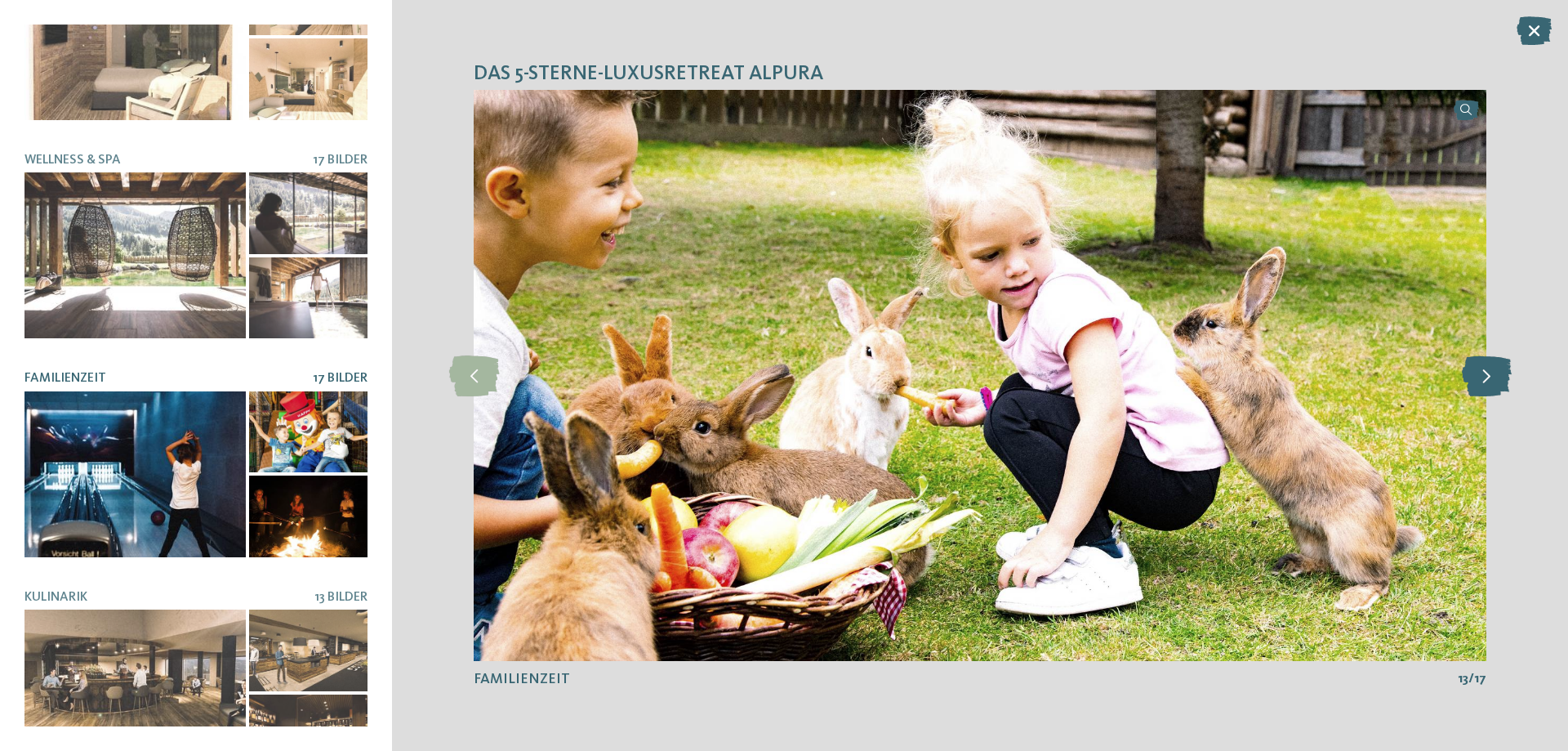
click at [1488, 373] on icon at bounding box center [1486, 375] width 50 height 41
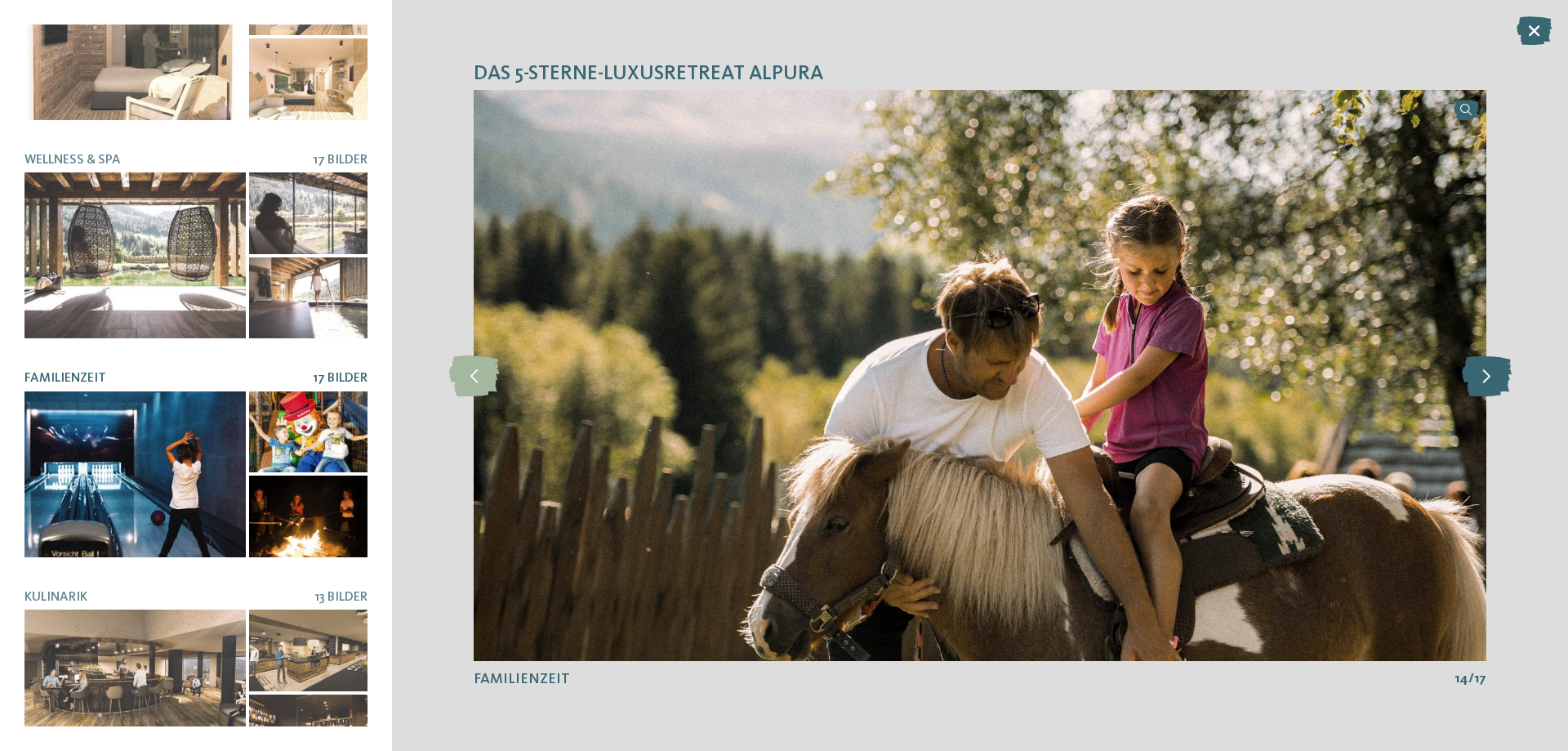
click at [1488, 373] on icon at bounding box center [1486, 375] width 50 height 41
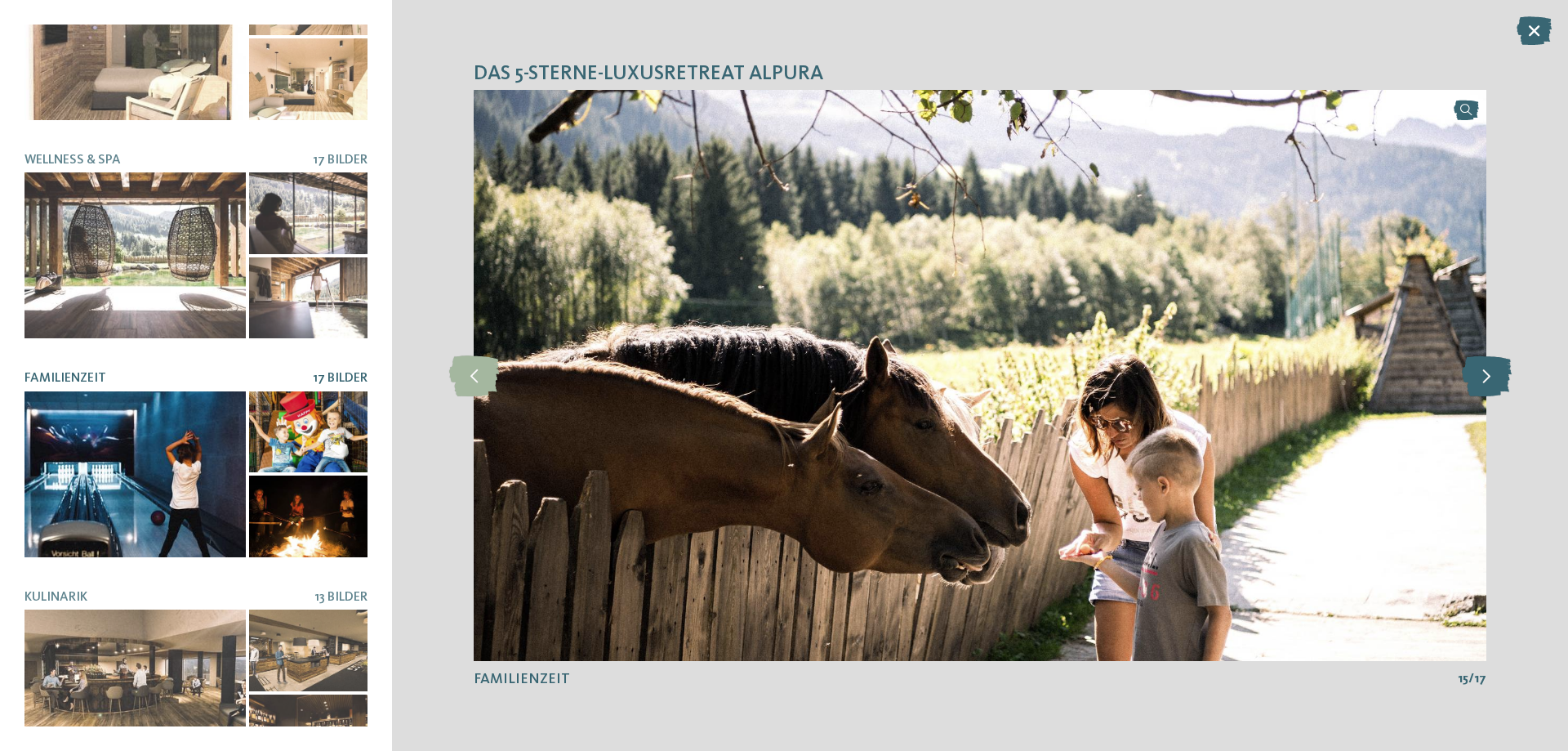
click at [1488, 373] on icon at bounding box center [1486, 375] width 50 height 41
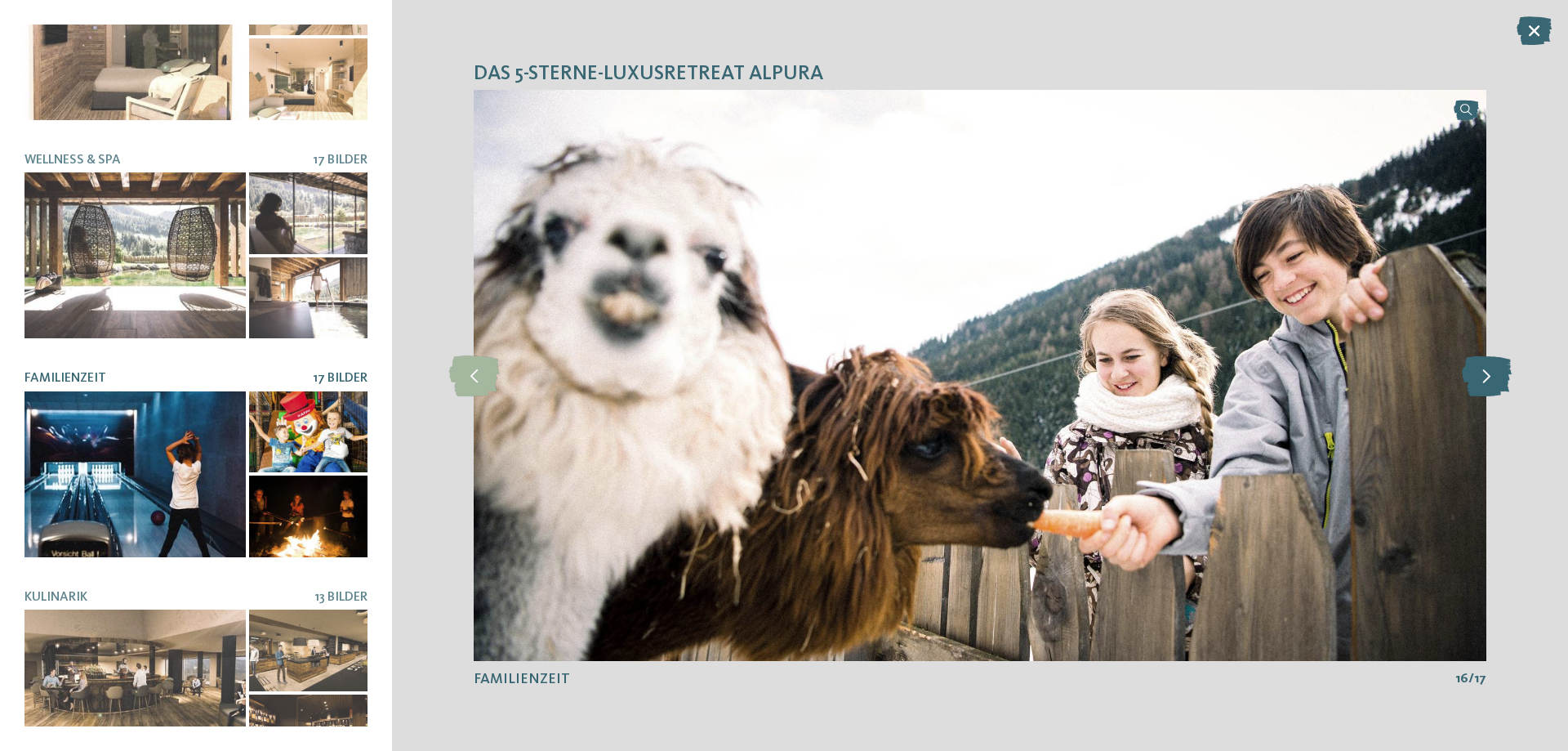
click at [1488, 373] on icon at bounding box center [1486, 375] width 50 height 41
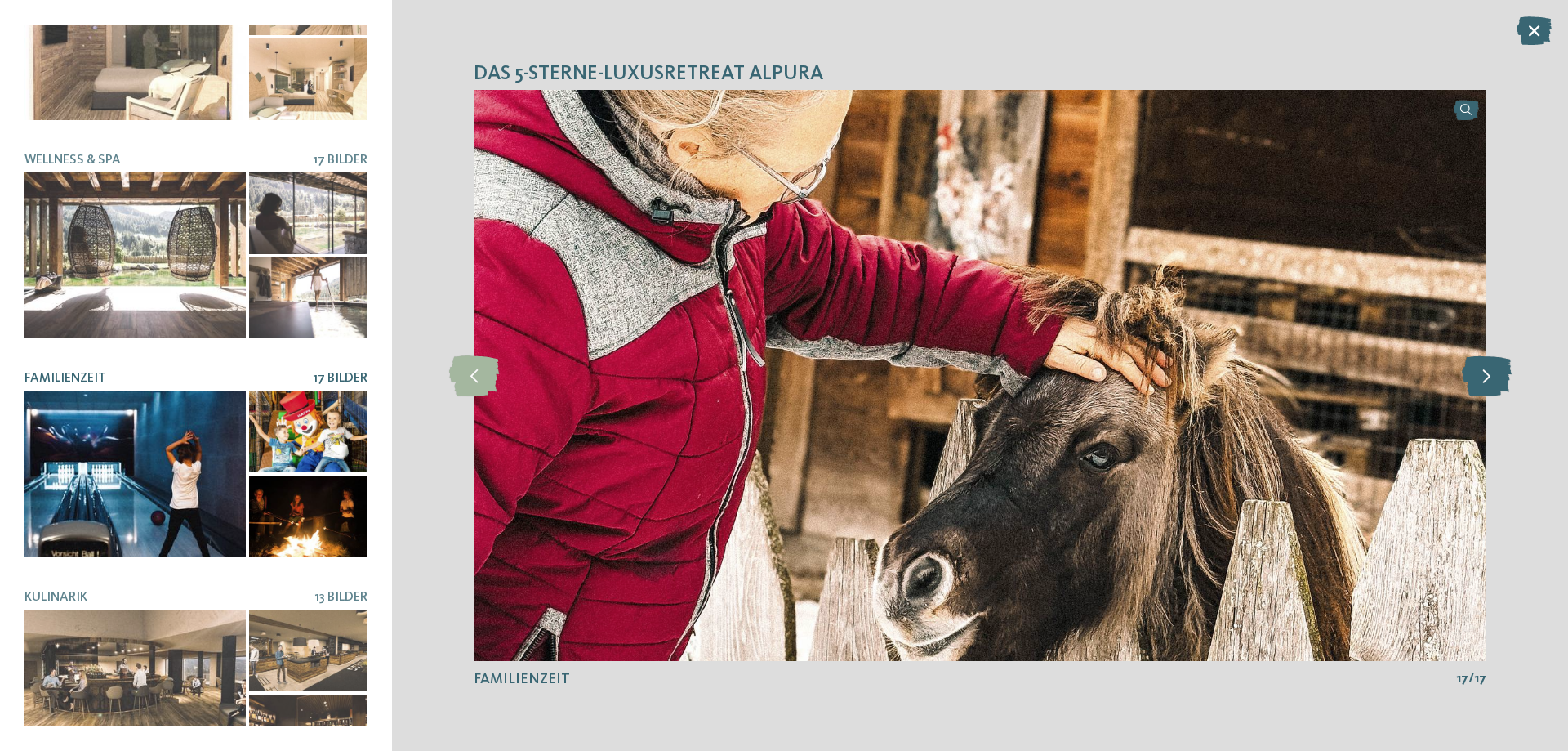
click at [1488, 373] on icon at bounding box center [1486, 375] width 50 height 41
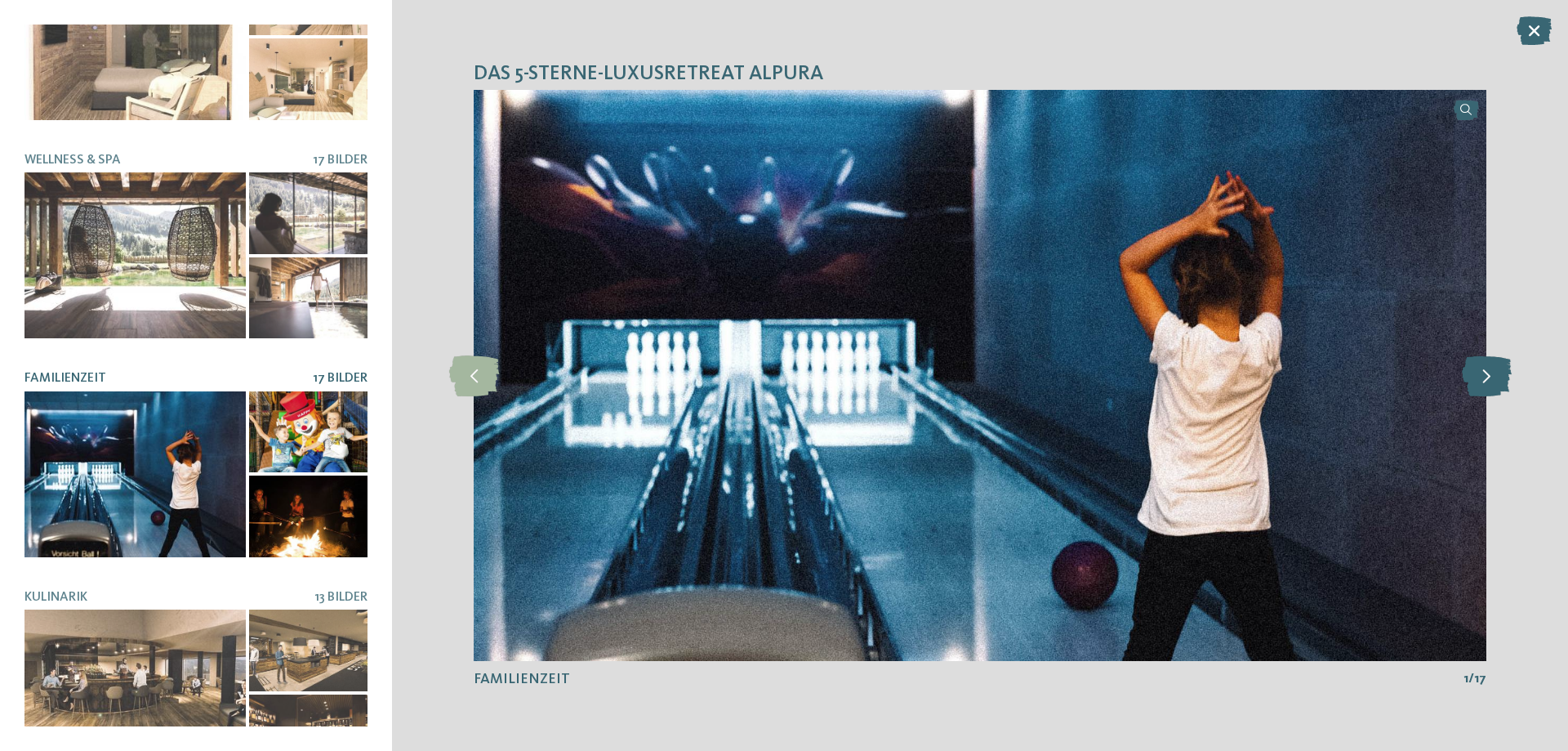
click at [1488, 373] on icon at bounding box center [1486, 375] width 50 height 41
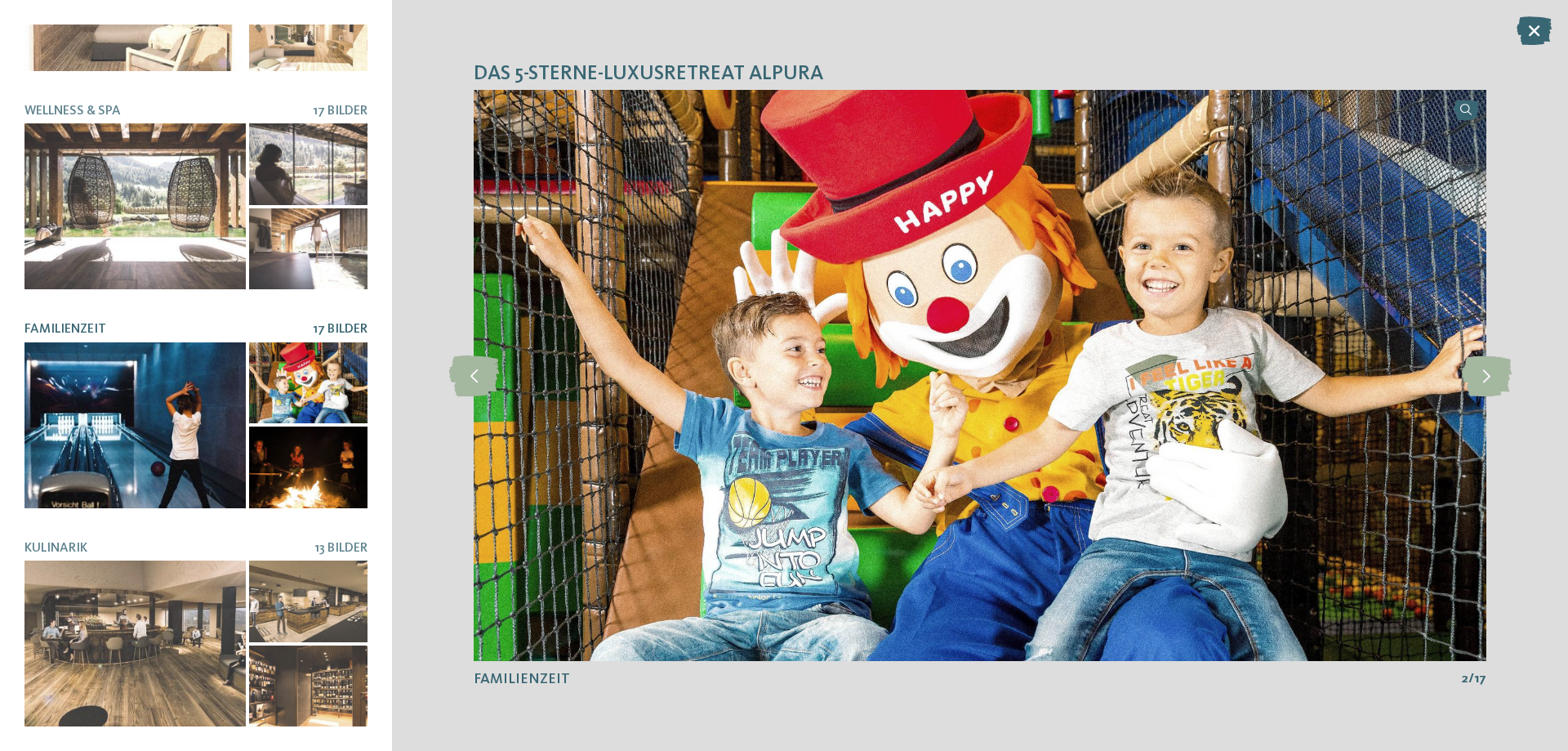
scroll to position [0, 0]
